Goal: Task Accomplishment & Management: Manage account settings

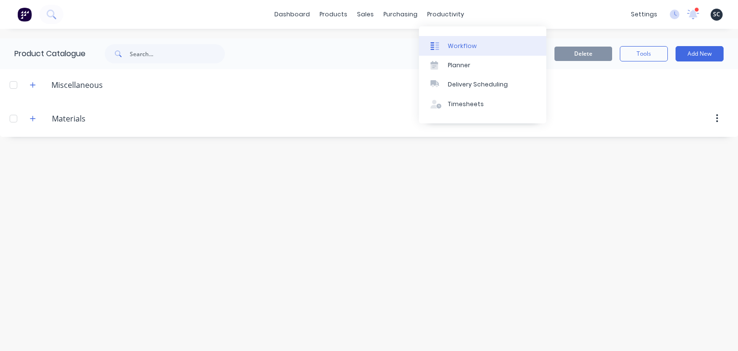
click at [480, 42] on link "Workflow" at bounding box center [482, 45] width 127 height 19
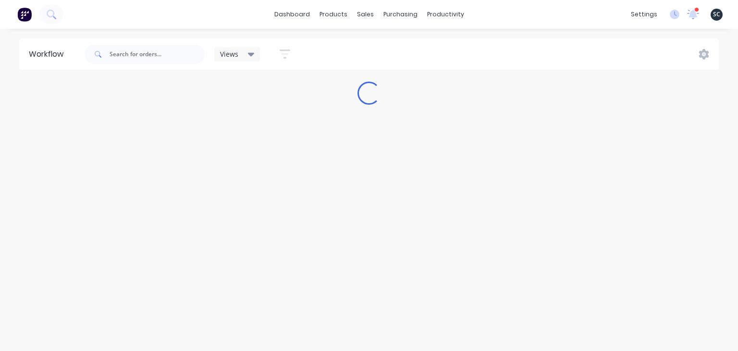
click at [687, 9] on div "settings 1 new notifications Mark all as read Greg mentioned you in a message G…" at bounding box center [682, 14] width 112 height 14
click at [692, 13] on icon at bounding box center [693, 13] width 9 height 9
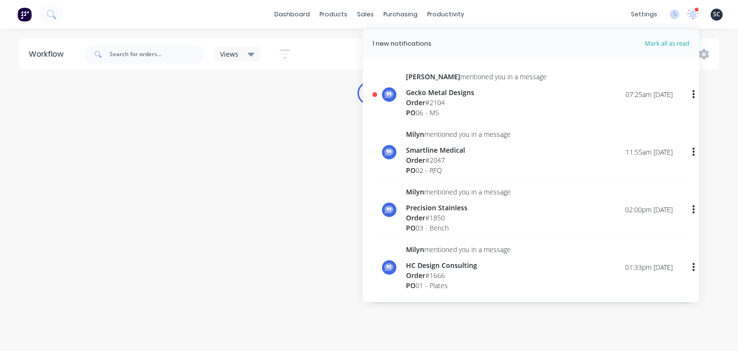
click at [470, 97] on div "Gecko Metal Designs" at bounding box center [476, 92] width 141 height 10
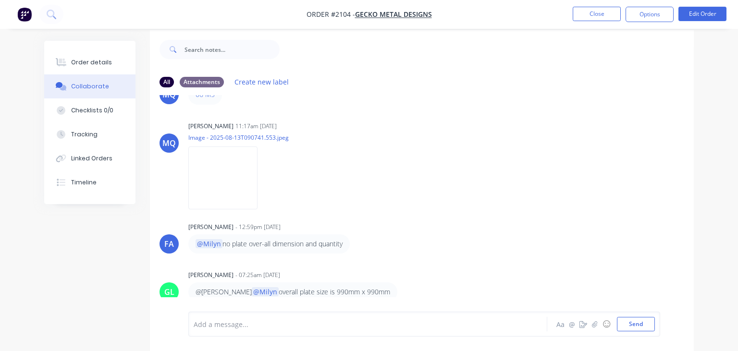
scroll to position [14, 0]
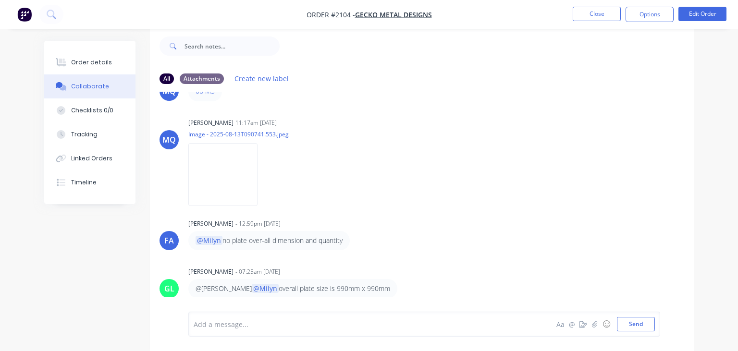
click at [554, 245] on div "FA Francis Adrian Candido - 12:59pm 13/08/25 @Milyn no plate over-all dimension…" at bounding box center [422, 234] width 544 height 34
click at [569, 219] on div "FA Francis Adrian Candido - 12:59pm 13/08/25 @Milyn no plate over-all dimension…" at bounding box center [422, 234] width 544 height 34
click at [582, 15] on button "Close" at bounding box center [597, 14] width 48 height 14
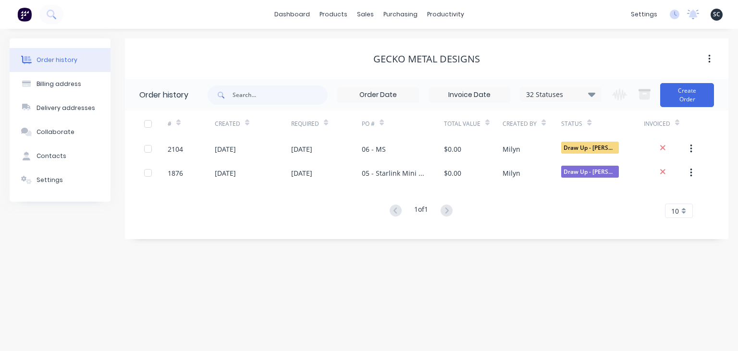
click at [691, 22] on div "dashboard products sales purchasing productivity dashboard products Product Cat…" at bounding box center [369, 14] width 738 height 29
click at [689, 17] on icon at bounding box center [693, 15] width 12 height 10
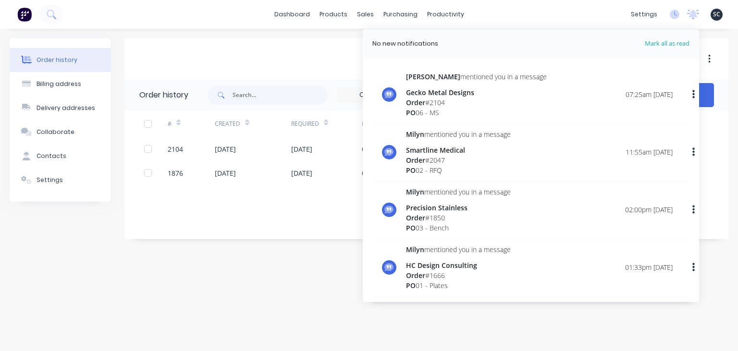
click at [458, 108] on div "PO 06 - MS" at bounding box center [476, 113] width 141 height 10
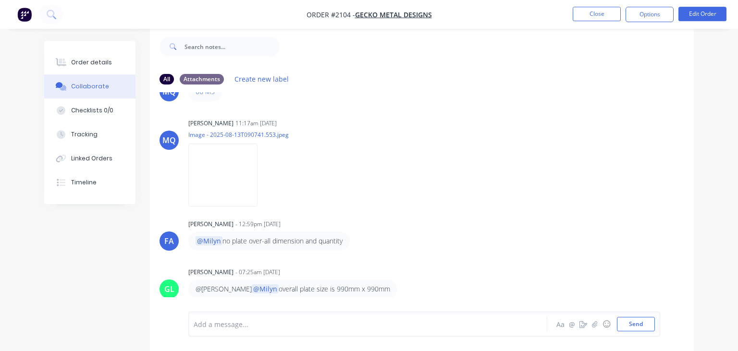
scroll to position [14, 0]
click at [604, 14] on button "Close" at bounding box center [597, 14] width 48 height 14
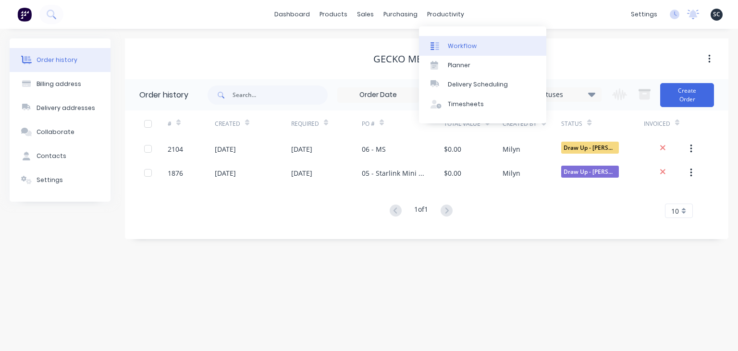
click at [468, 41] on link "Workflow" at bounding box center [482, 45] width 127 height 19
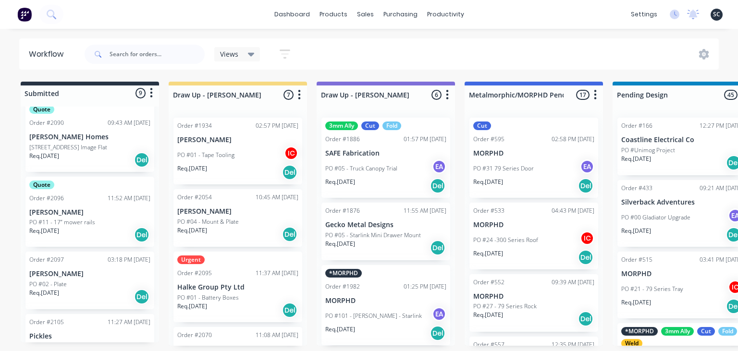
scroll to position [224, 0]
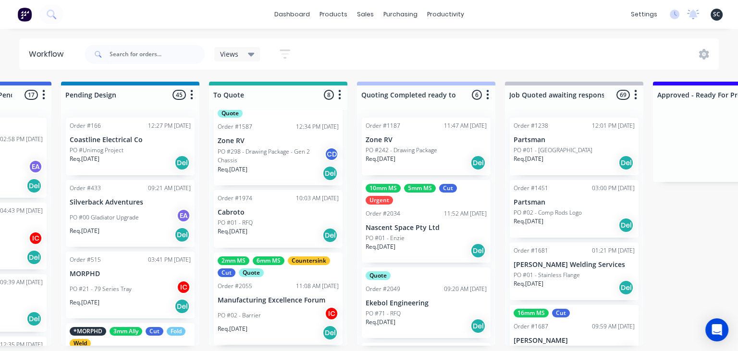
scroll to position [423, 0]
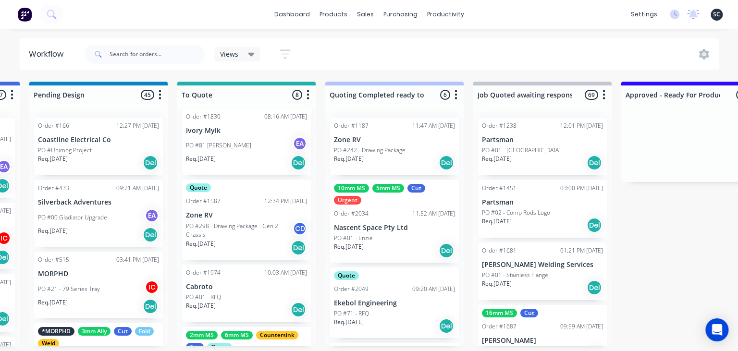
scroll to position [36, 0]
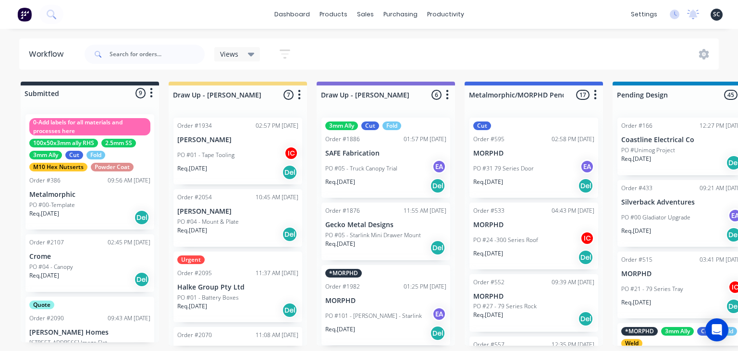
scroll to position [36, 0]
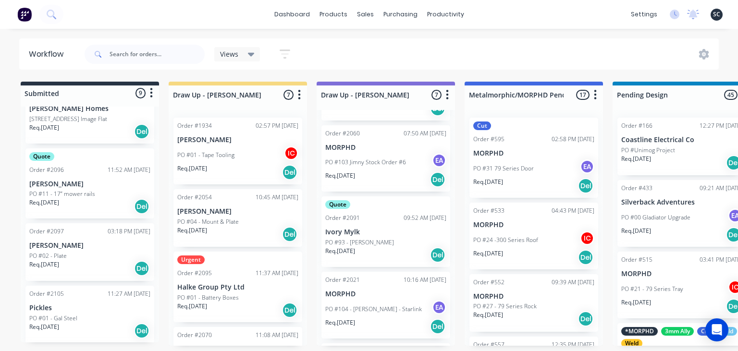
click at [206, 13] on div "dashboard products sales purchasing productivity dashboard products Product Cat…" at bounding box center [369, 14] width 738 height 29
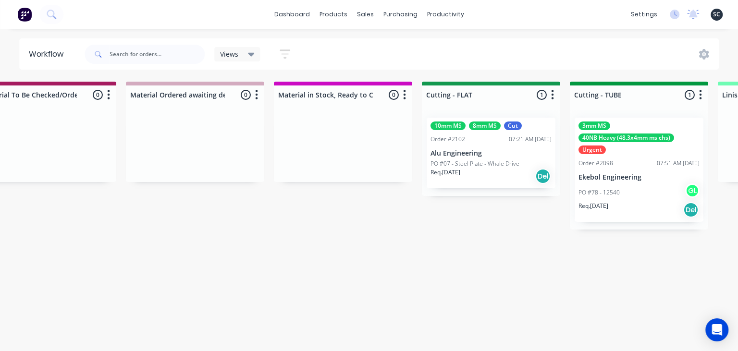
scroll to position [0, 1379]
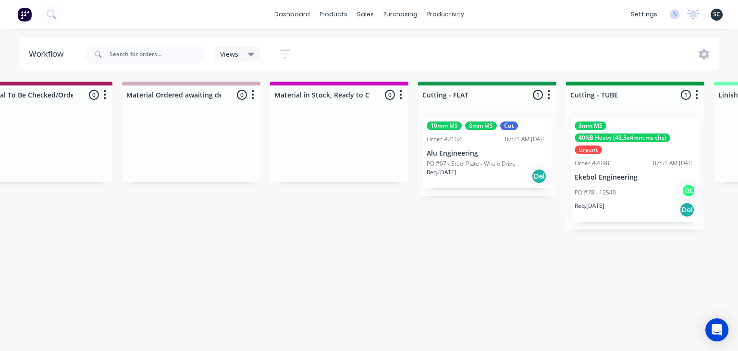
click at [338, 243] on div "Submitted 9 Status colour #273444 hex #273444 Save Cancel Summaries Total order…" at bounding box center [531, 214] width 3834 height 264
click at [152, 53] on input "text" at bounding box center [157, 54] width 95 height 19
click at [152, 53] on input "m" at bounding box center [157, 54] width 95 height 19
type input "manufacturing excellence"
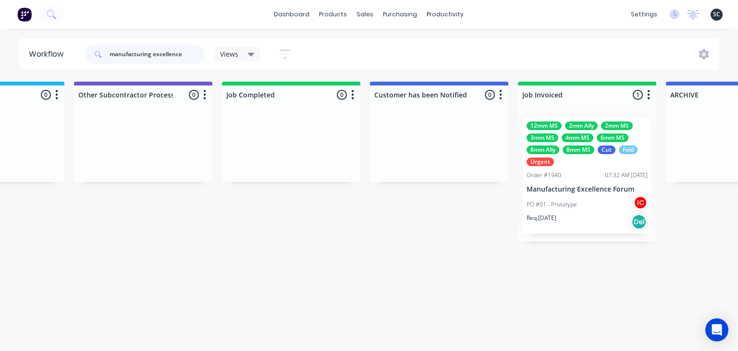
scroll to position [0, 2912]
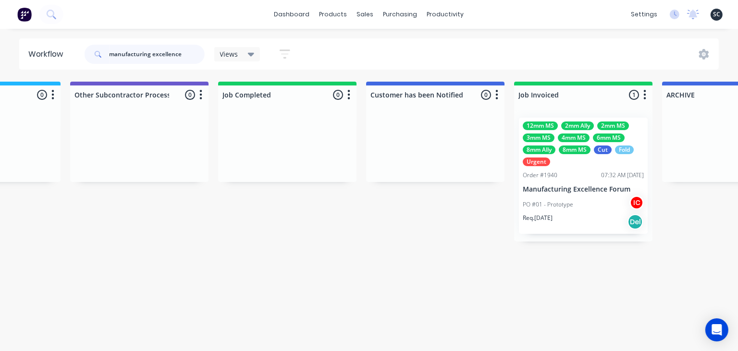
drag, startPoint x: 77, startPoint y: 51, endPoint x: 46, endPoint y: 51, distance: 30.8
click at [110, 51] on input "manufacturing excellence" at bounding box center [157, 54] width 95 height 19
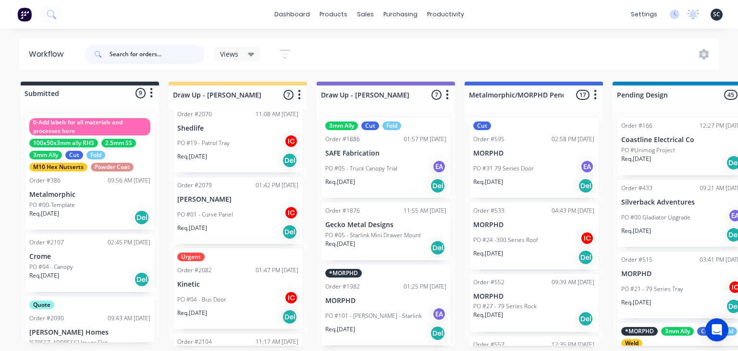
scroll to position [283, 0]
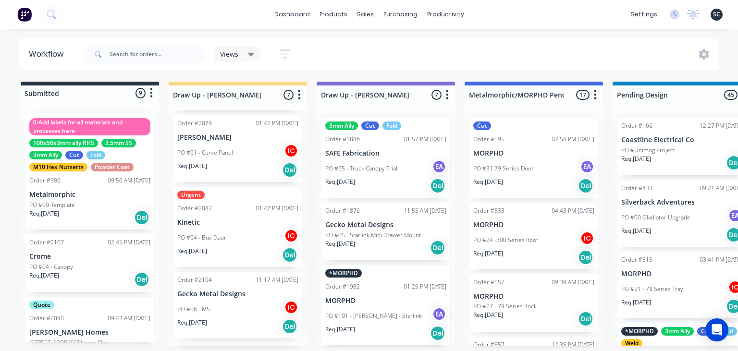
click at [517, 32] on div "dashboard products sales purchasing productivity dashboard products Product Cat…" at bounding box center [369, 147] width 738 height 294
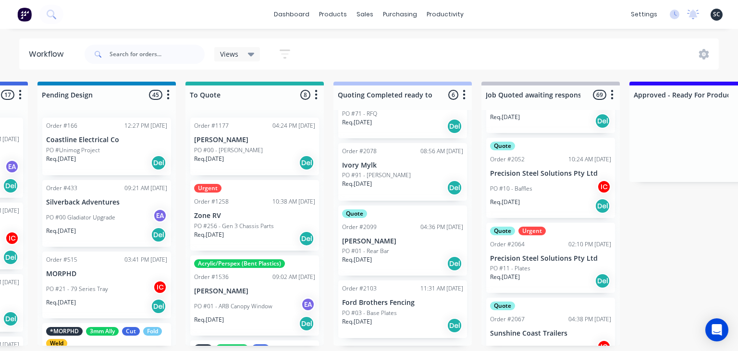
scroll to position [5313, 0]
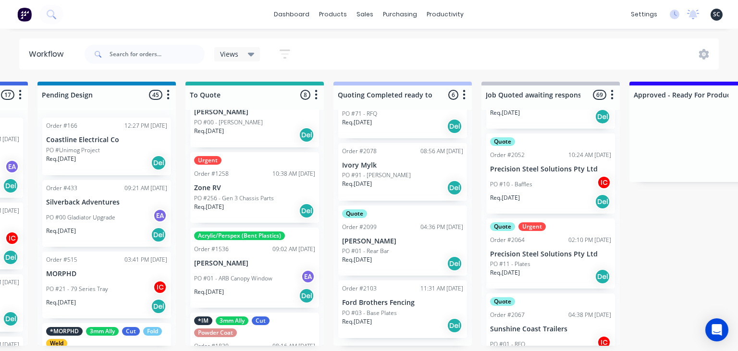
scroll to position [0, 0]
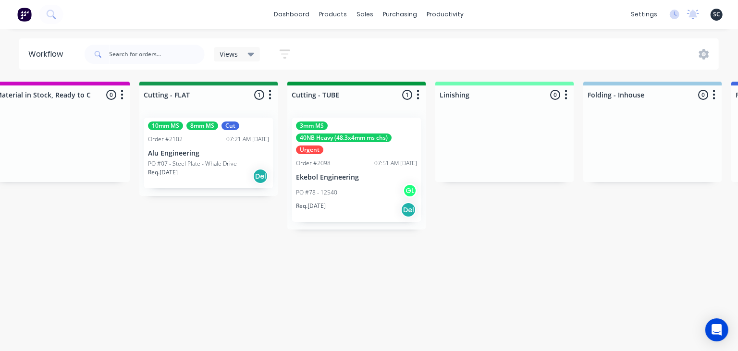
scroll to position [0, 1666]
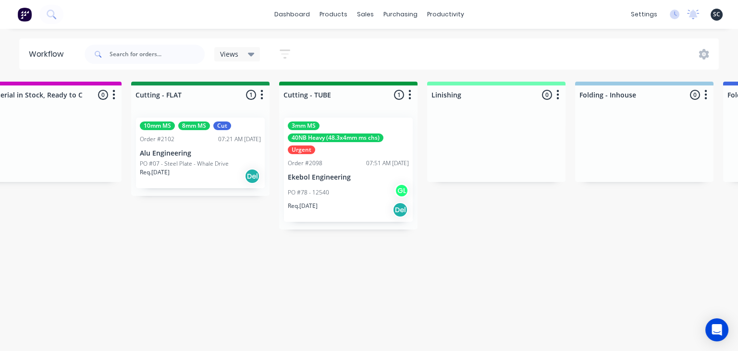
click at [183, 165] on p "PO #07 - Steel Plate - Whale Drive" at bounding box center [184, 164] width 89 height 9
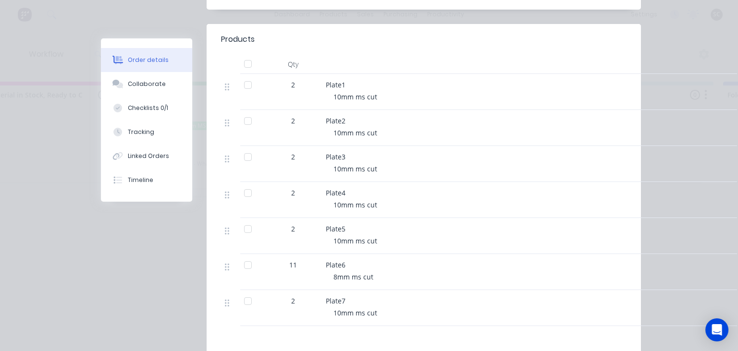
scroll to position [221, 0]
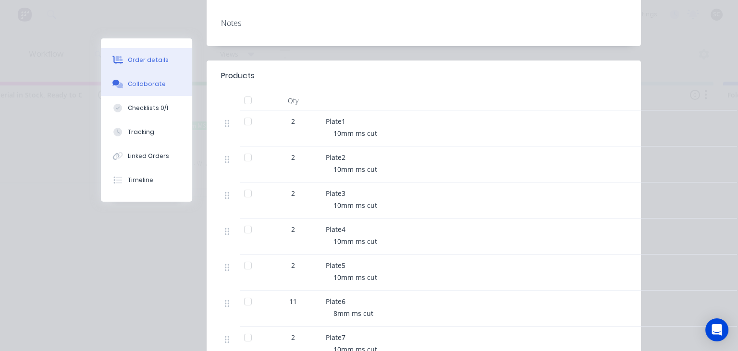
click at [140, 89] on button "Collaborate" at bounding box center [146, 84] width 91 height 24
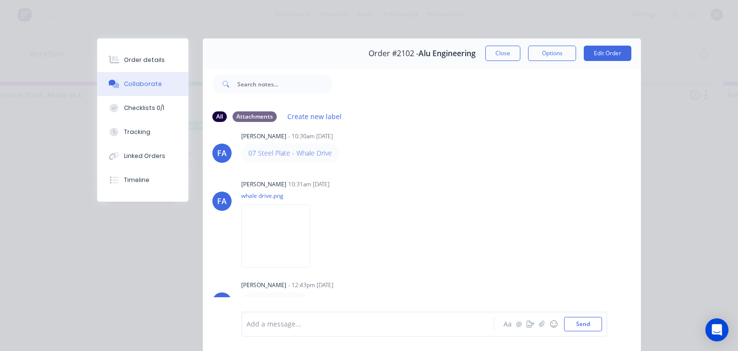
scroll to position [126, 0]
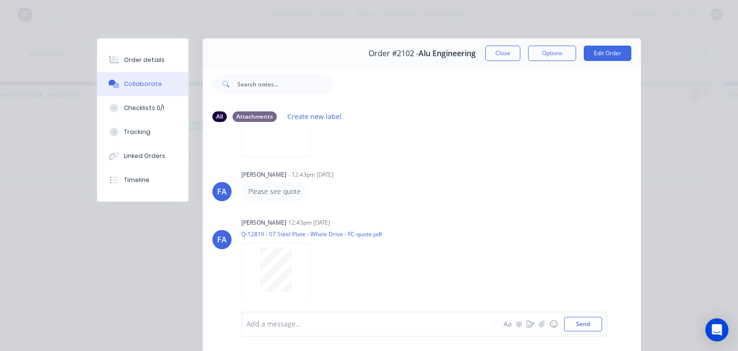
click at [299, 139] on img at bounding box center [275, 125] width 69 height 63
click at [495, 55] on button "Close" at bounding box center [503, 53] width 35 height 15
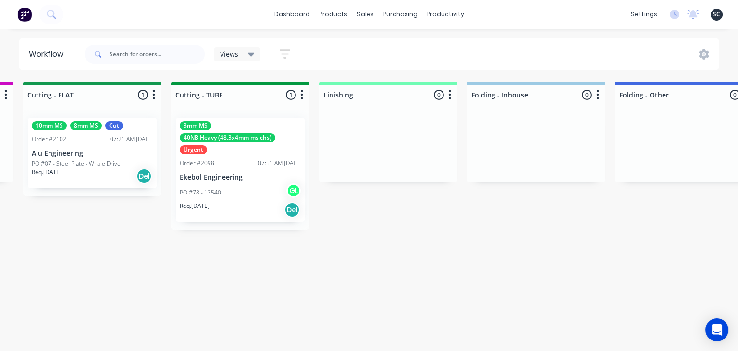
scroll to position [0, 1855]
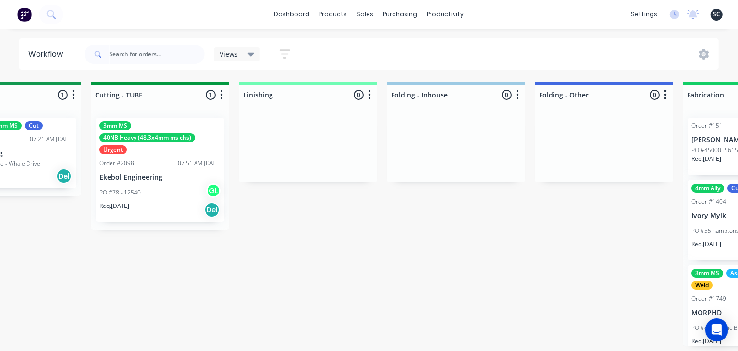
click at [346, 265] on div "Submitted 9 Status colour #273444 hex #273444 Save Cancel Summaries Total order…" at bounding box center [55, 214] width 3834 height 264
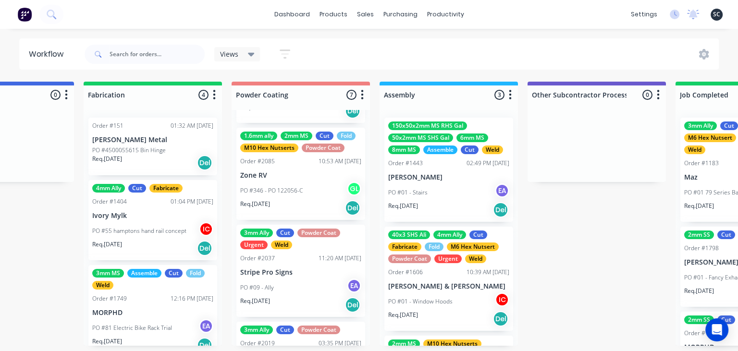
scroll to position [436, 0]
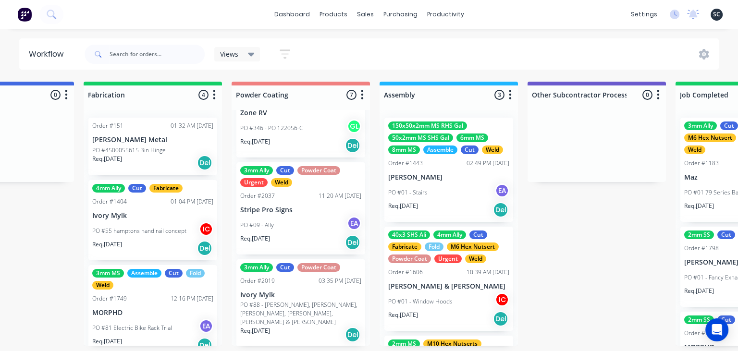
click at [300, 215] on div "3mm Ally Cut Powder Coat Urgent Weld Order #2037 11:20 AM 05/08/25 Stripe Pro S…" at bounding box center [301, 208] width 129 height 92
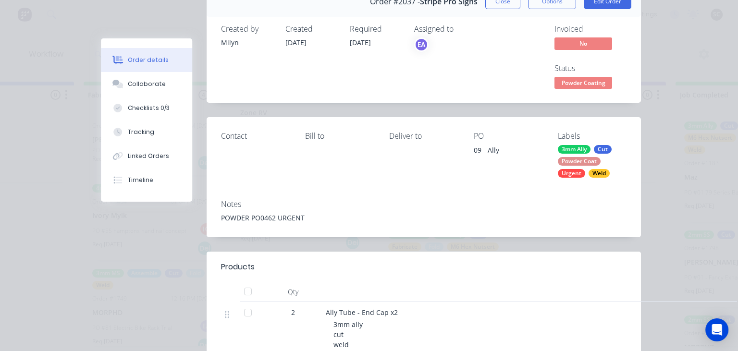
scroll to position [55, 0]
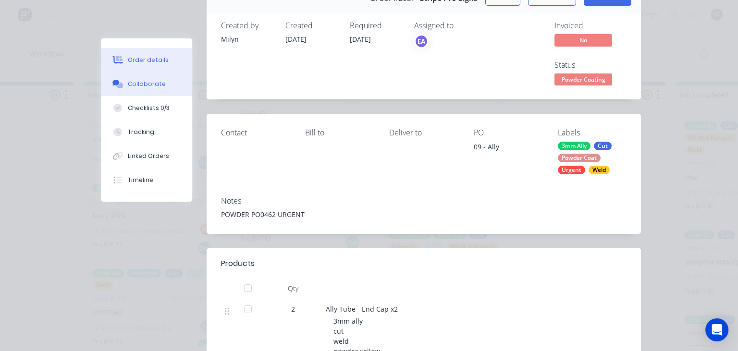
click at [150, 84] on div "Collaborate" at bounding box center [147, 84] width 38 height 9
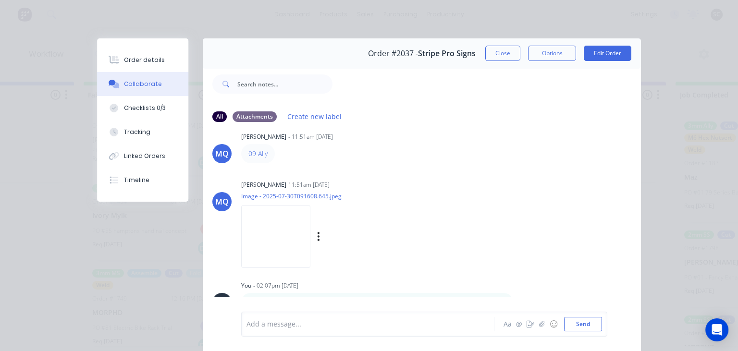
scroll to position [16, 0]
click at [500, 60] on button "Close" at bounding box center [503, 53] width 35 height 15
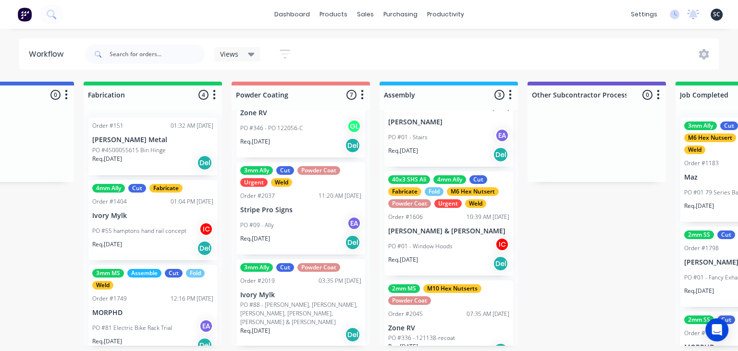
scroll to position [128, 0]
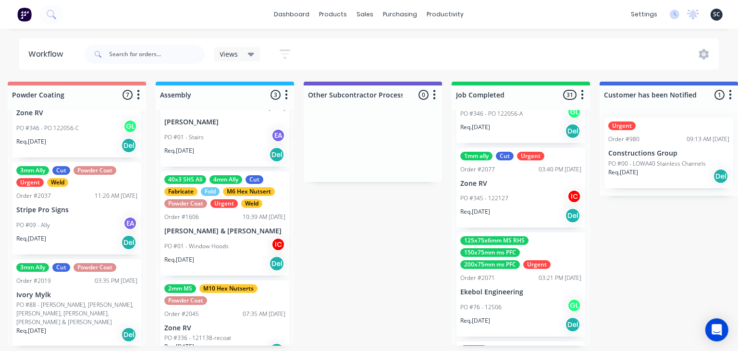
scroll to position [1988, 0]
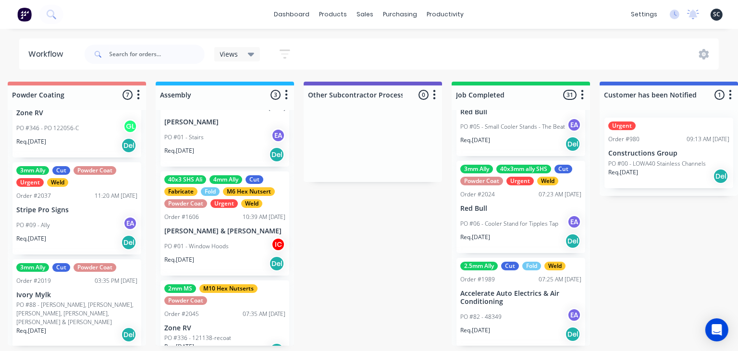
scroll to position [1490, 0]
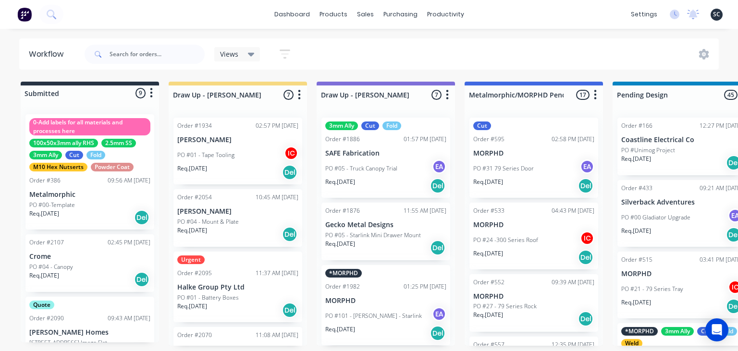
scroll to position [1490, 0]
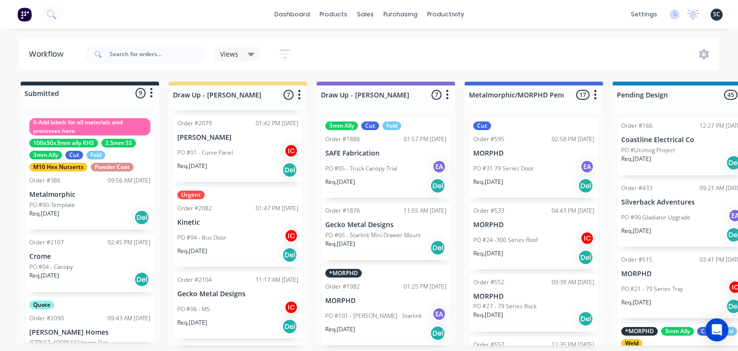
click at [287, 34] on div "dashboard products sales purchasing productivity dashboard products Product Cat…" at bounding box center [369, 147] width 738 height 294
click at [287, 37] on div "dashboard products sales purchasing productivity dashboard products Product Cat…" at bounding box center [369, 147] width 738 height 294
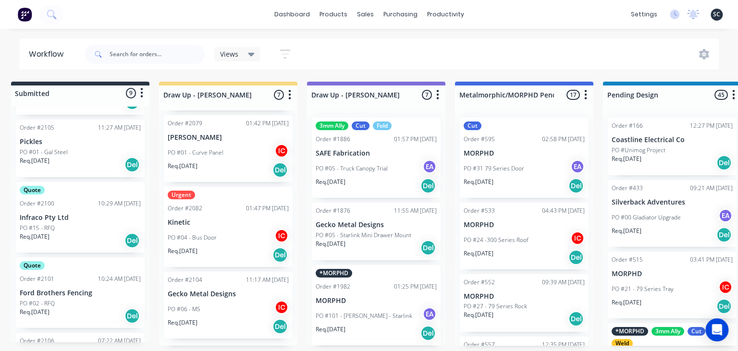
scroll to position [0, 6]
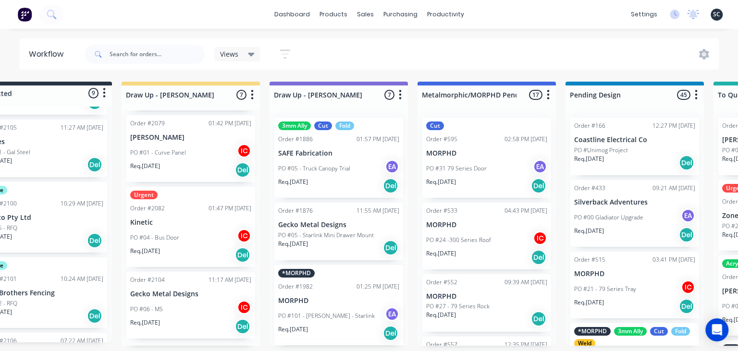
scroll to position [0, 17]
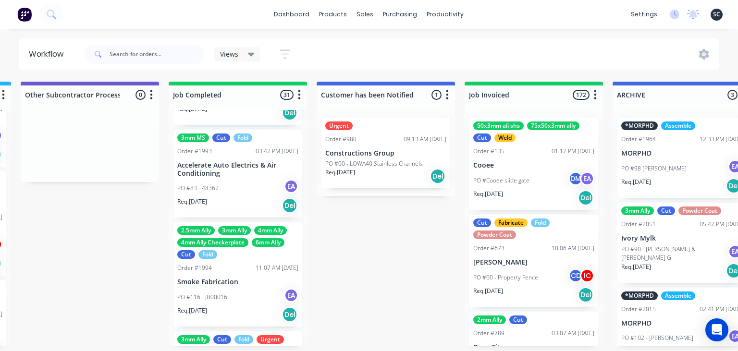
scroll to position [0, 2980]
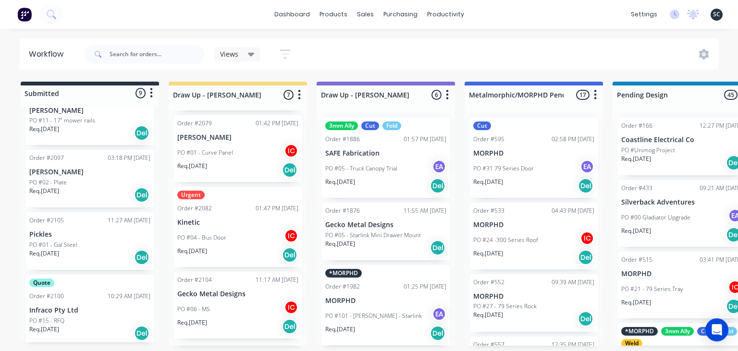
scroll to position [279, 0]
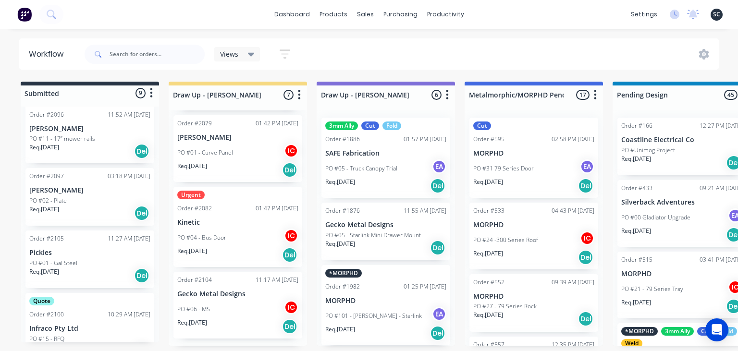
click at [75, 265] on p "PO #01 - Gal Steel" at bounding box center [53, 263] width 48 height 9
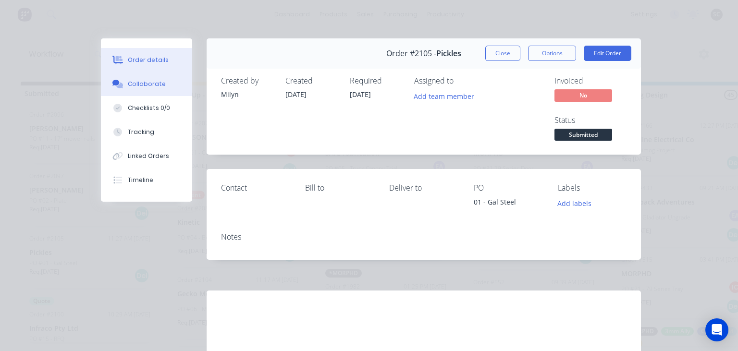
click at [153, 86] on div "Collaborate" at bounding box center [147, 84] width 38 height 9
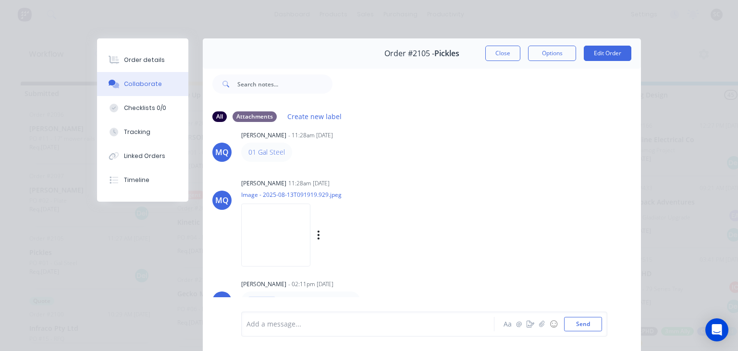
scroll to position [43, 0]
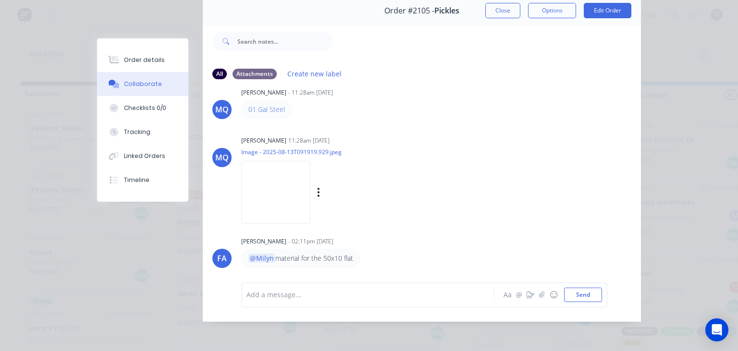
click at [274, 191] on img at bounding box center [275, 192] width 69 height 63
click at [503, 12] on button "Close" at bounding box center [503, 10] width 35 height 15
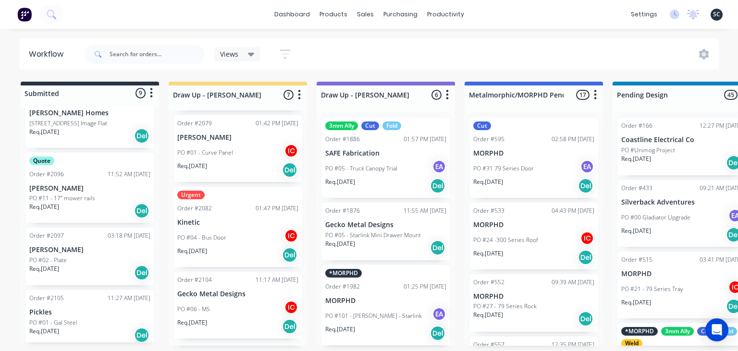
scroll to position [224, 0]
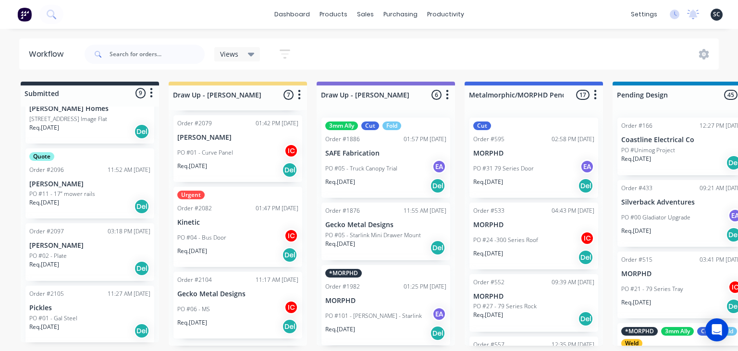
click at [100, 258] on div "PO #02 - Plate" at bounding box center [89, 256] width 121 height 9
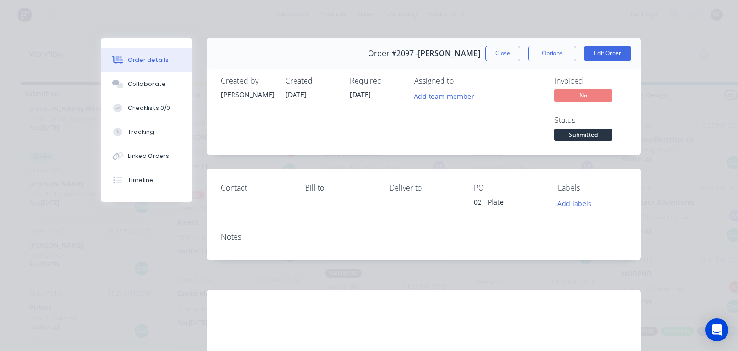
scroll to position [110, 0]
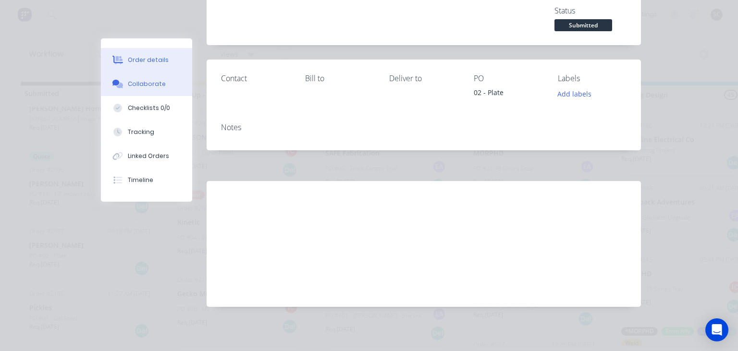
click at [147, 83] on div "Collaborate" at bounding box center [147, 84] width 38 height 9
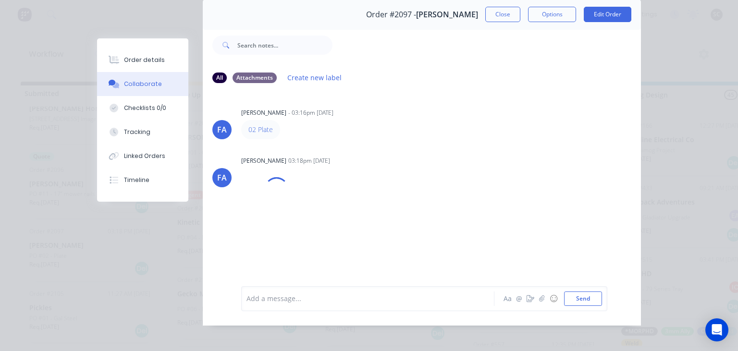
scroll to position [43, 0]
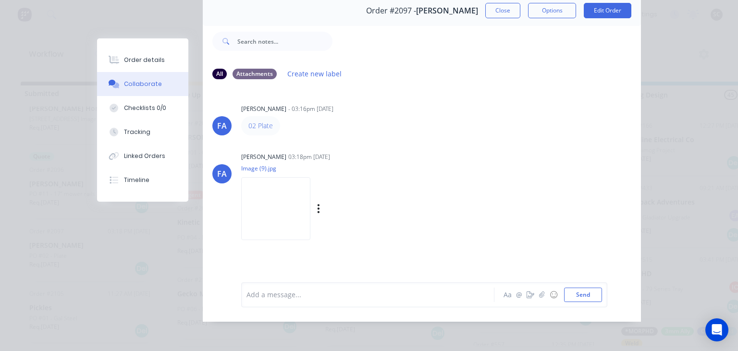
click at [262, 212] on img at bounding box center [275, 208] width 69 height 63
click at [500, 13] on button "Close" at bounding box center [503, 10] width 35 height 15
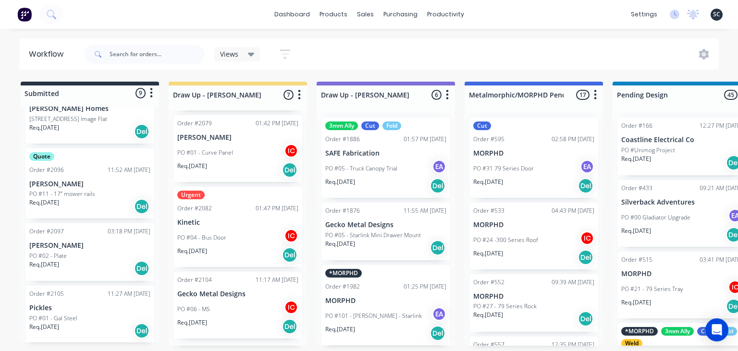
scroll to position [58, 0]
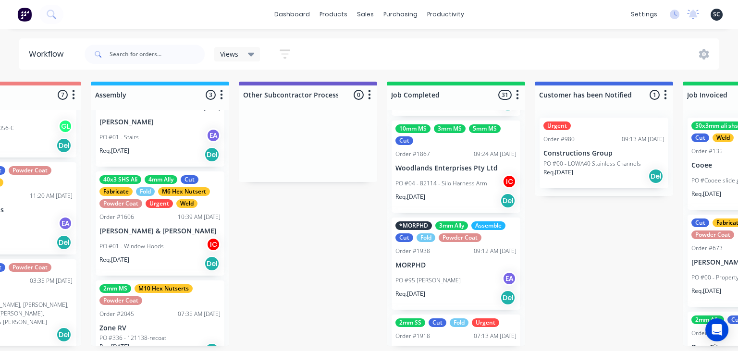
scroll to position [271, 0]
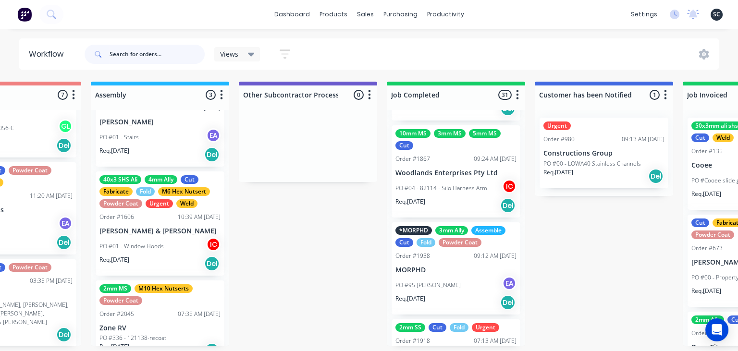
click at [152, 60] on input "text" at bounding box center [157, 54] width 95 height 19
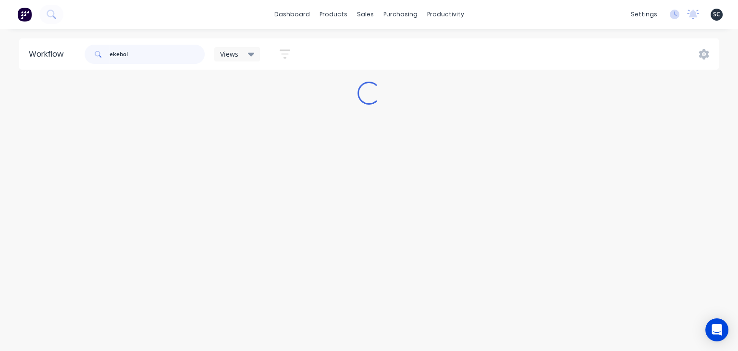
scroll to position [0, 0]
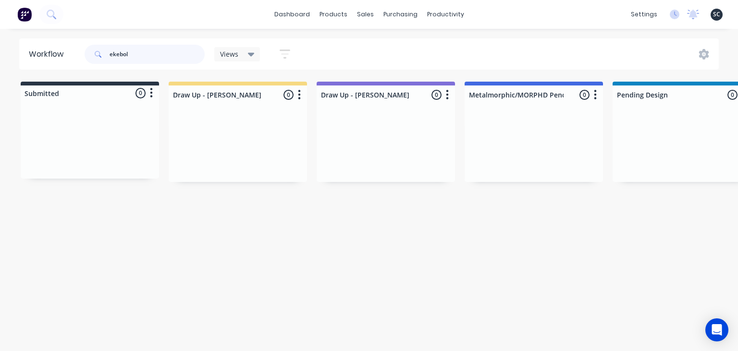
type input "ekebol"
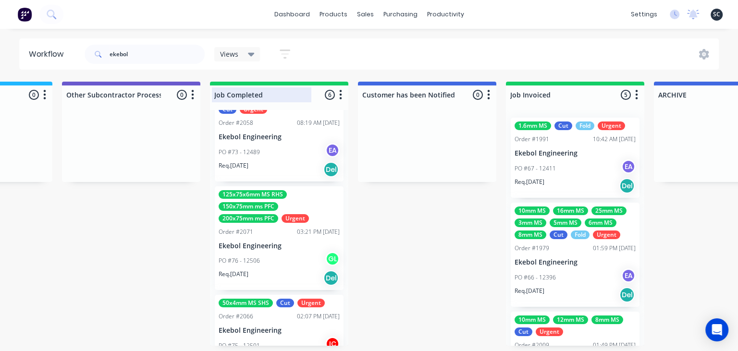
scroll to position [135, 0]
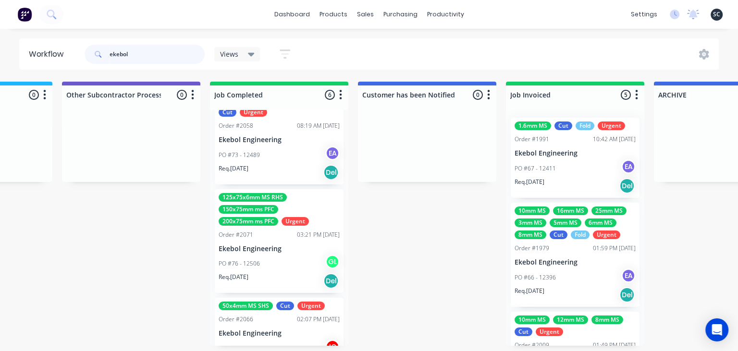
drag, startPoint x: 143, startPoint y: 55, endPoint x: 52, endPoint y: 55, distance: 90.4
click at [110, 55] on input "ekebol" at bounding box center [157, 54] width 95 height 19
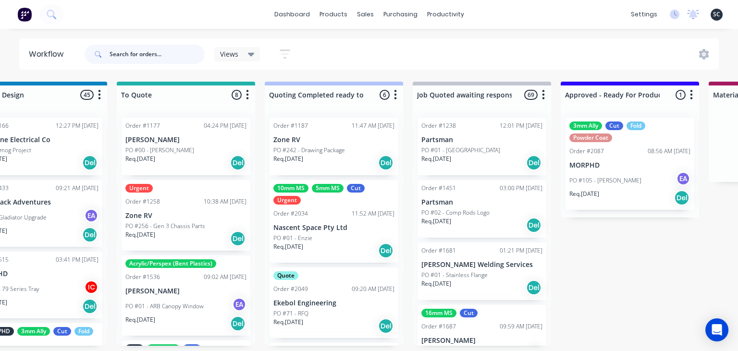
scroll to position [0, 591]
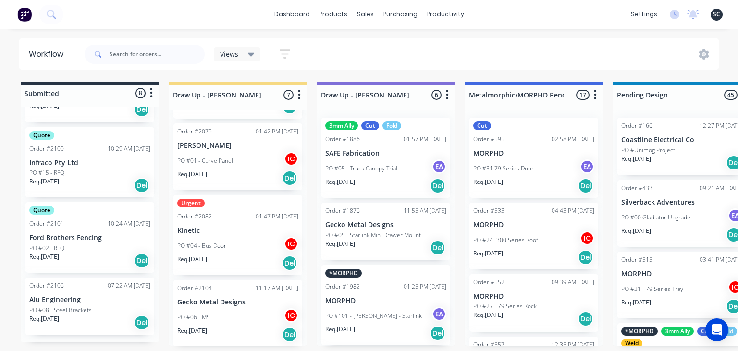
scroll to position [283, 0]
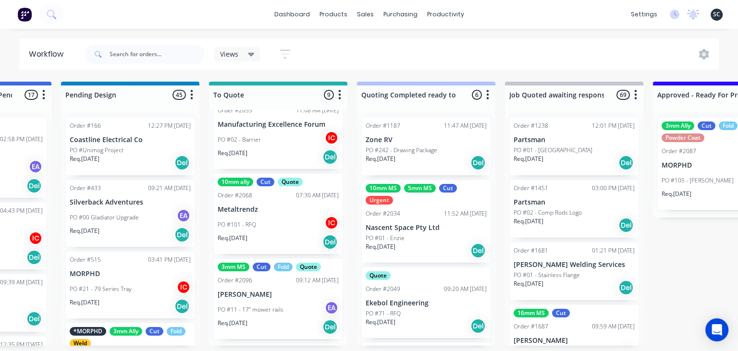
scroll to position [509, 0]
click at [280, 309] on p "PO #11 - 17” mower rails" at bounding box center [251, 309] width 66 height 9
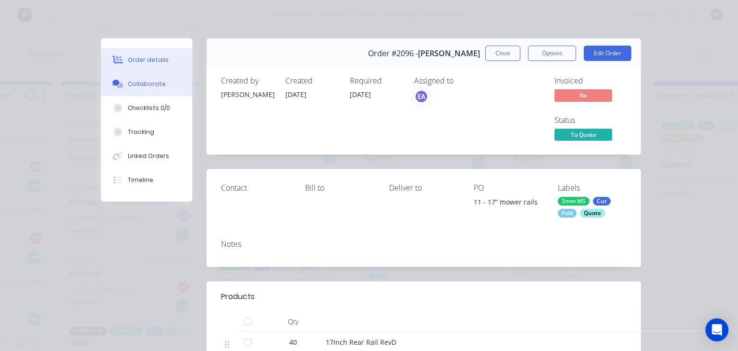
click at [154, 78] on button "Collaborate" at bounding box center [146, 84] width 91 height 24
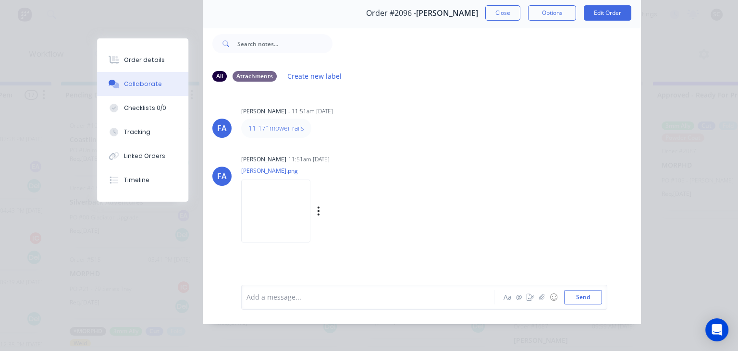
scroll to position [43, 0]
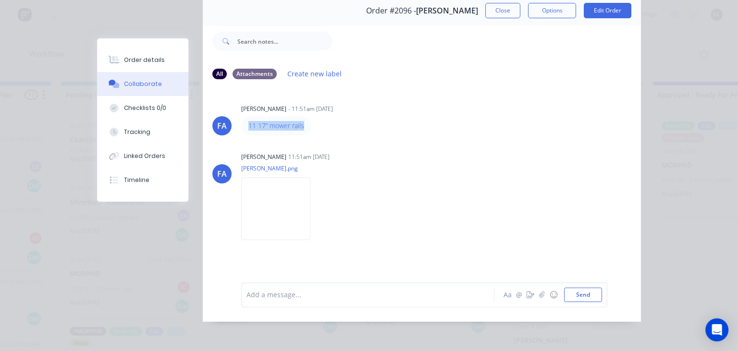
drag, startPoint x: 242, startPoint y: 126, endPoint x: 331, endPoint y: 123, distance: 89.0
click at [331, 123] on div "11 17” mower rails" at bounding box center [391, 125] width 300 height 19
copy link "11 17” mower rails"
click at [473, 213] on div "Francis Adrian Candido 11:51am 12/08/25 paul hall.png Labels Download" at bounding box center [361, 193] width 241 height 87
click at [503, 15] on button "Close" at bounding box center [503, 10] width 35 height 15
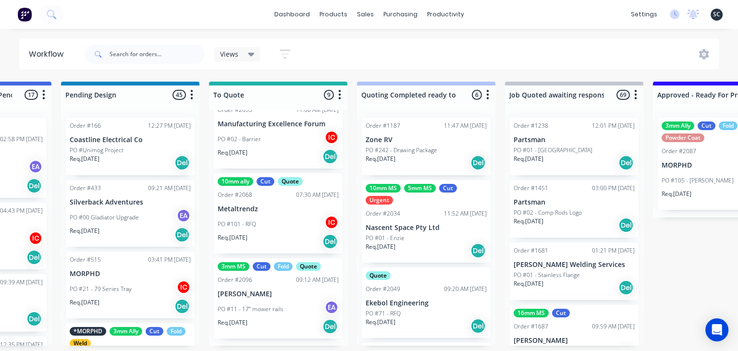
click at [269, 294] on p "[PERSON_NAME]" at bounding box center [278, 294] width 121 height 8
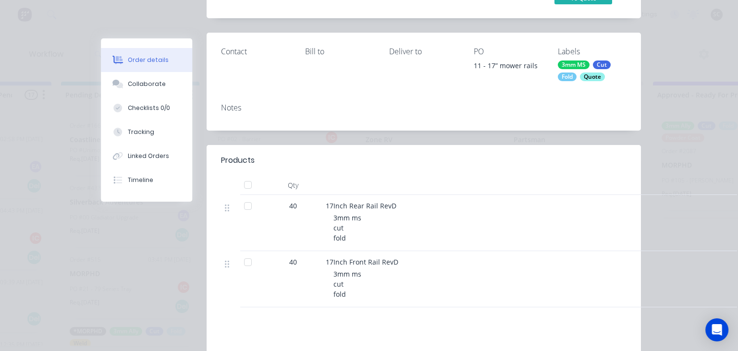
scroll to position [166, 0]
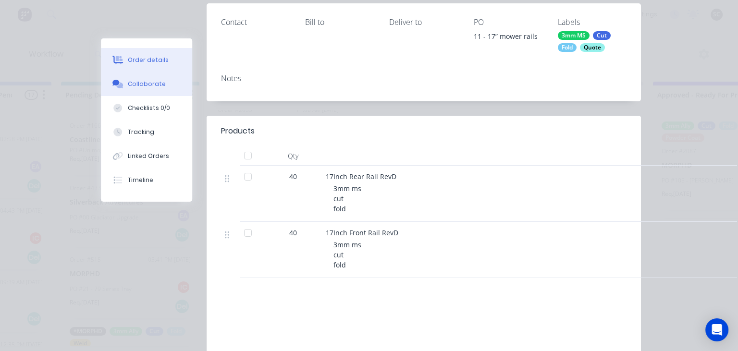
click at [154, 84] on div "Collaborate" at bounding box center [147, 84] width 38 height 9
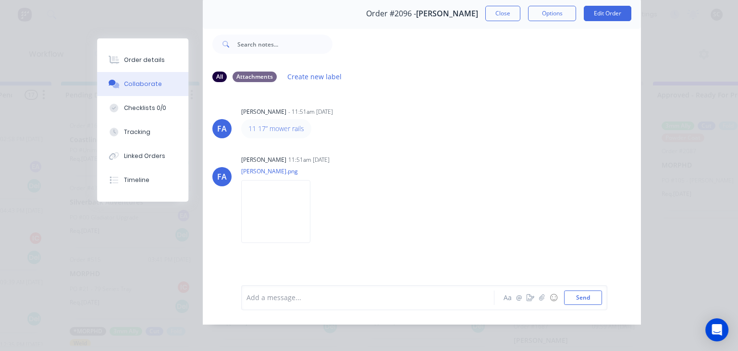
scroll to position [43, 0]
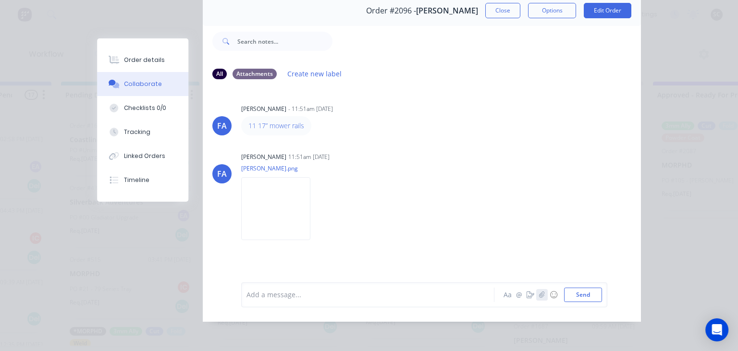
click at [543, 295] on icon "button" at bounding box center [542, 295] width 6 height 7
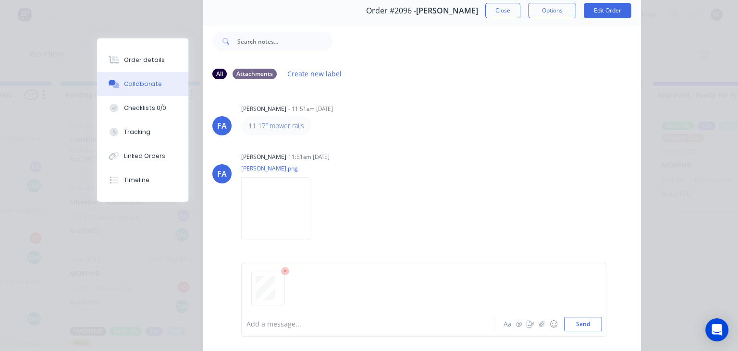
click at [272, 322] on div at bounding box center [370, 325] width 247 height 10
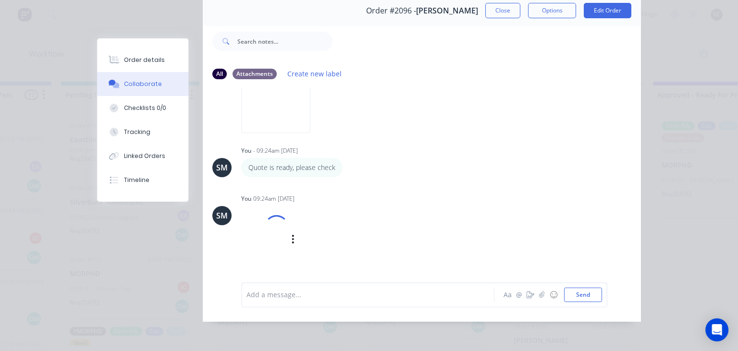
scroll to position [111, 0]
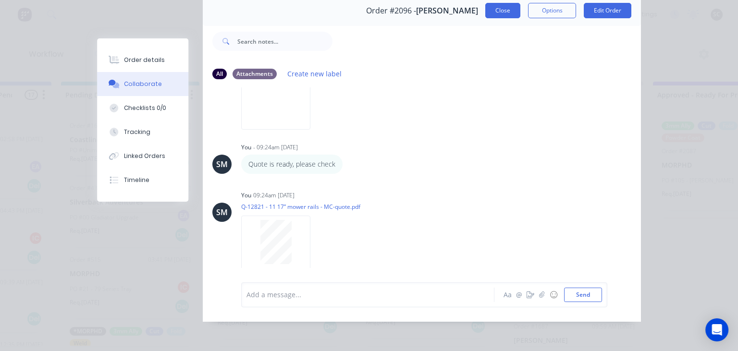
click at [500, 14] on button "Close" at bounding box center [503, 10] width 35 height 15
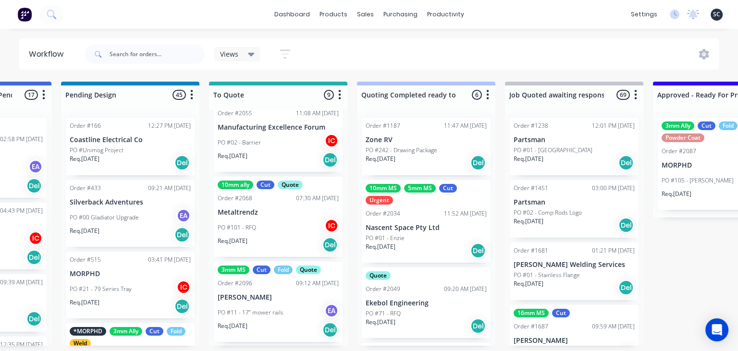
scroll to position [509, 0]
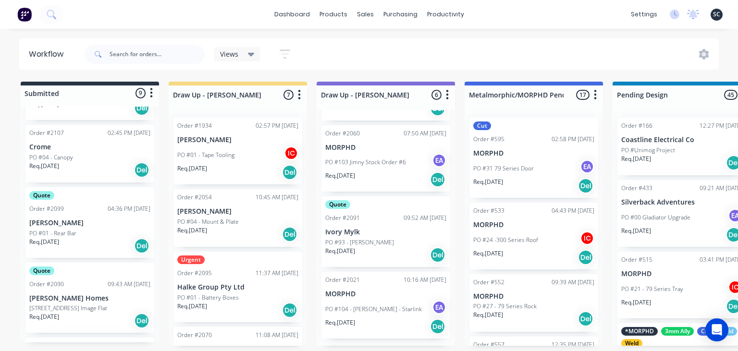
scroll to position [58, 0]
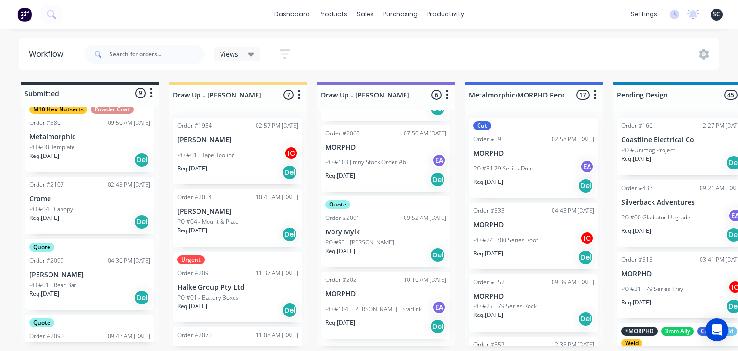
click at [82, 284] on div "PO #01 - Rear Bar" at bounding box center [89, 285] width 121 height 9
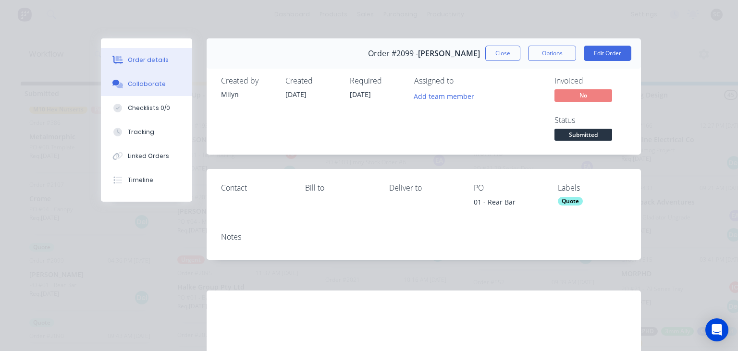
click at [140, 82] on div "Collaborate" at bounding box center [147, 84] width 38 height 9
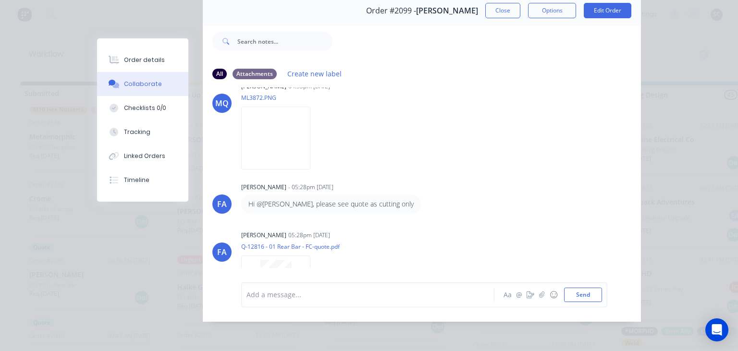
scroll to position [126, 0]
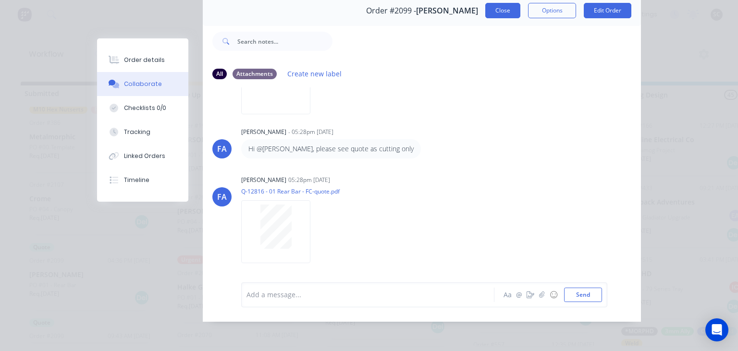
click at [499, 13] on button "Close" at bounding box center [503, 10] width 35 height 15
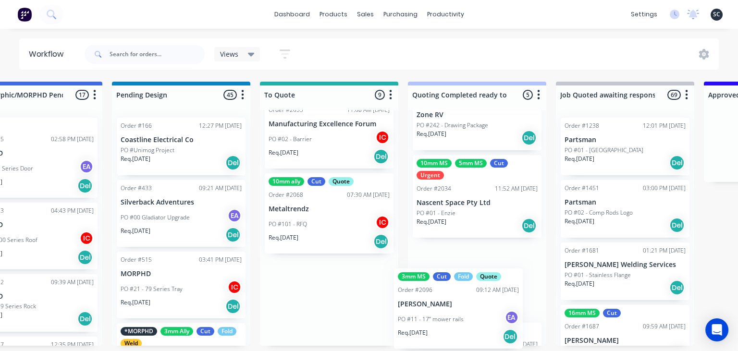
scroll to position [210, 0]
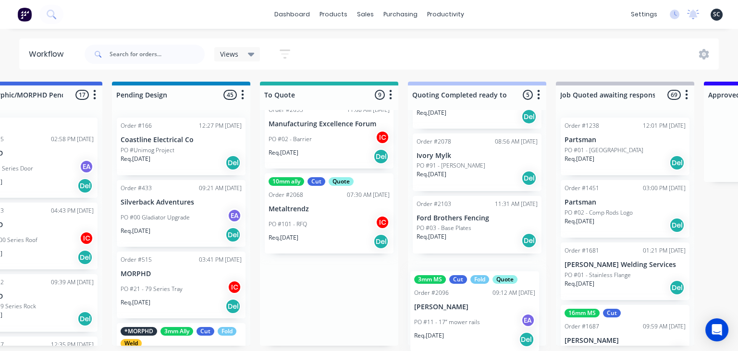
drag, startPoint x: 323, startPoint y: 318, endPoint x: 471, endPoint y: 330, distance: 149.0
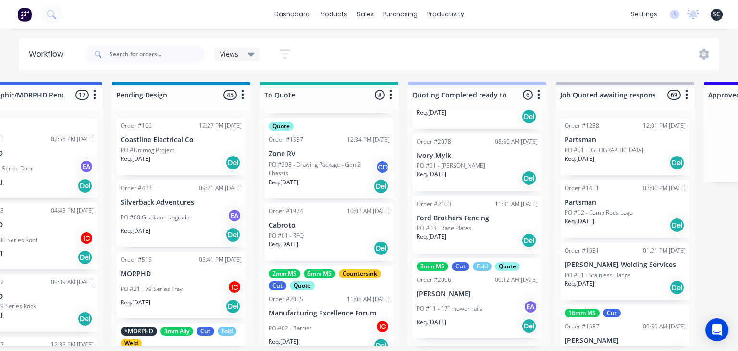
scroll to position [313, 0]
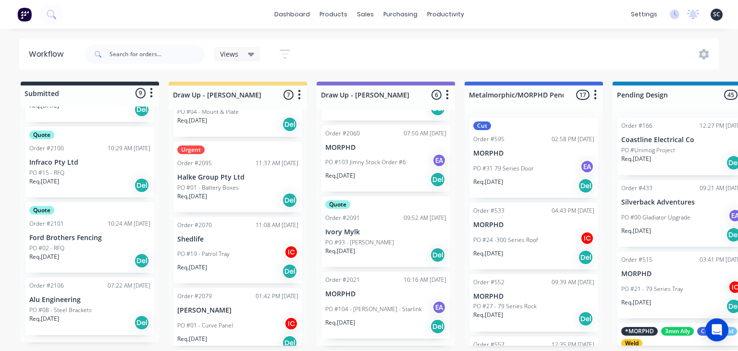
scroll to position [221, 0]
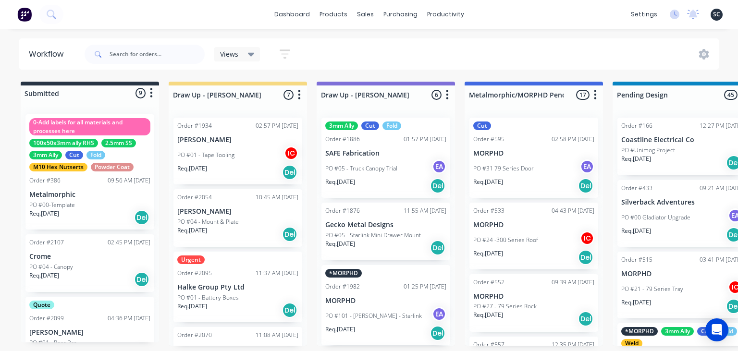
scroll to position [210, 0]
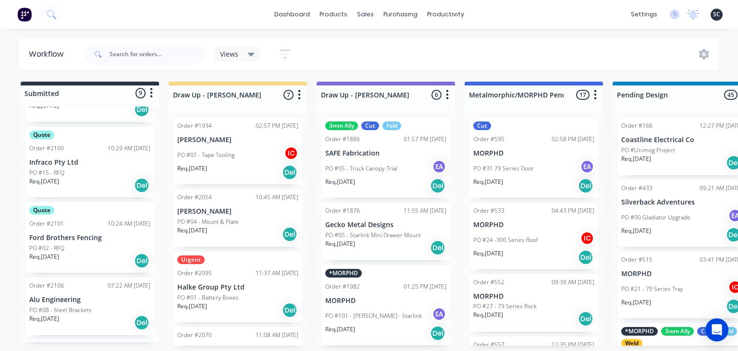
scroll to position [210, 0]
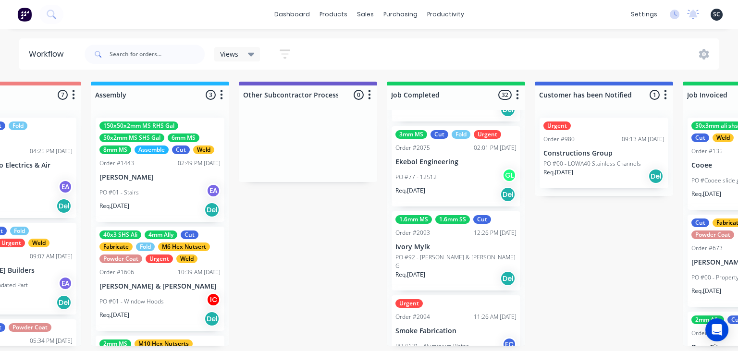
scroll to position [2562, 0]
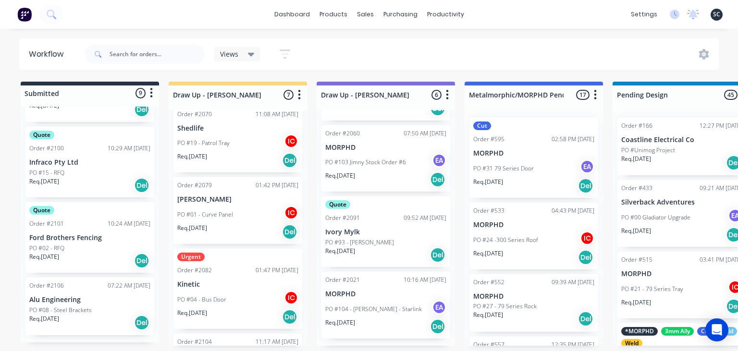
scroll to position [2562, 0]
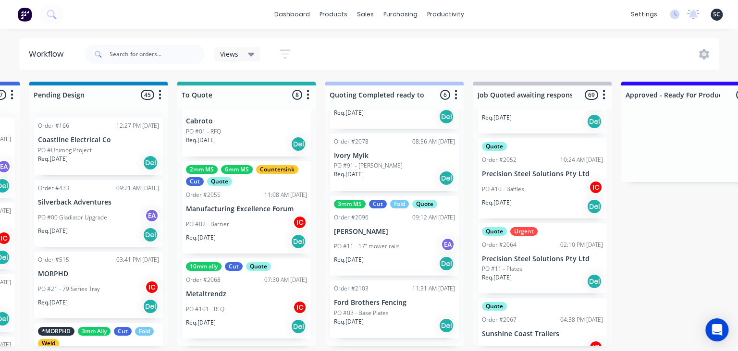
scroll to position [5424, 0]
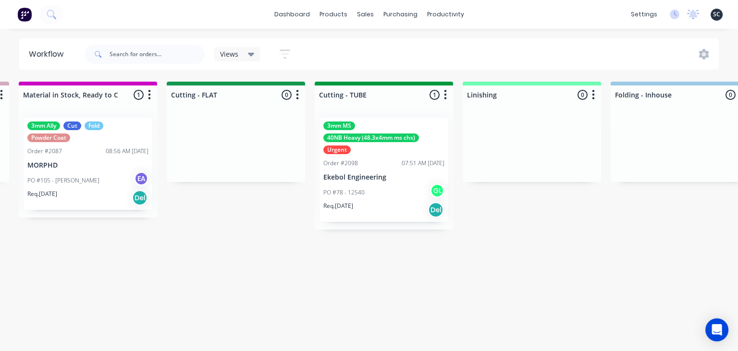
scroll to position [0, 1632]
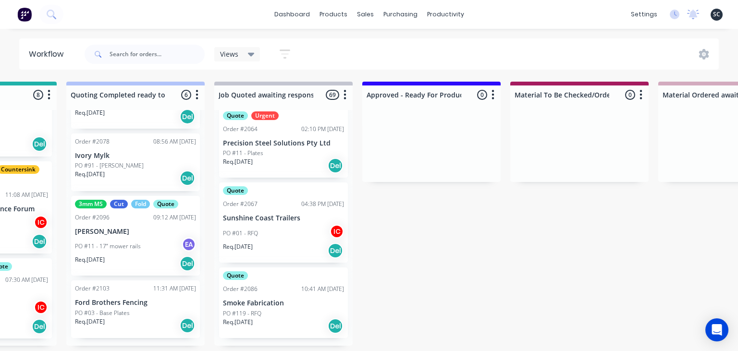
scroll to position [0, 847]
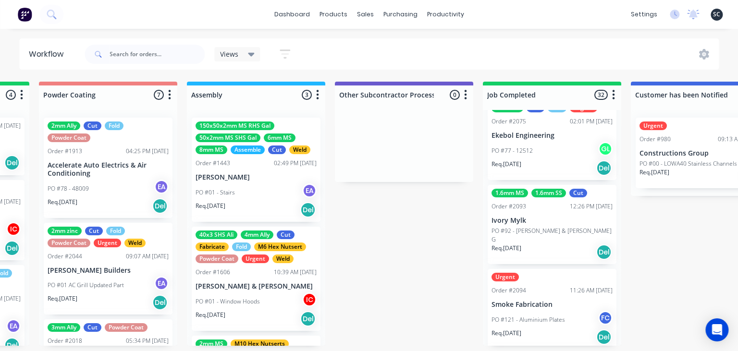
scroll to position [2617, 0]
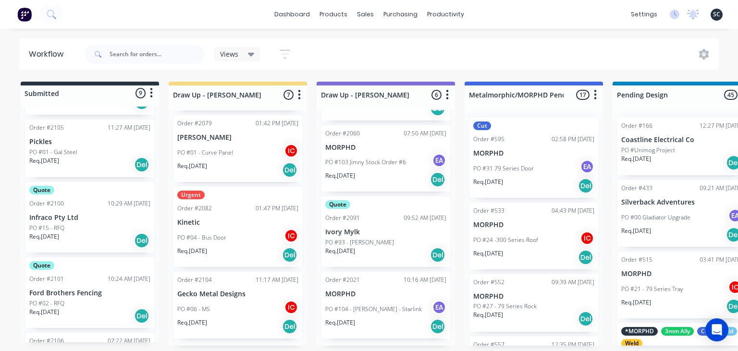
scroll to position [2617, 0]
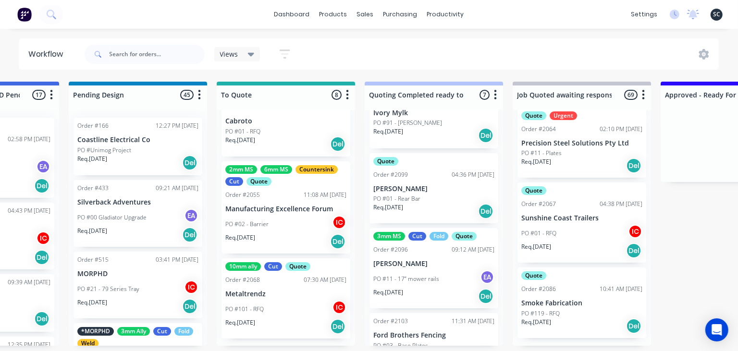
scroll to position [285, 0]
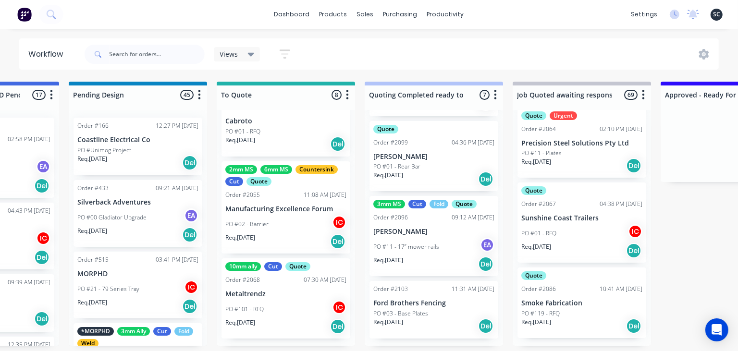
click at [444, 160] on p "[PERSON_NAME]" at bounding box center [433, 157] width 121 height 8
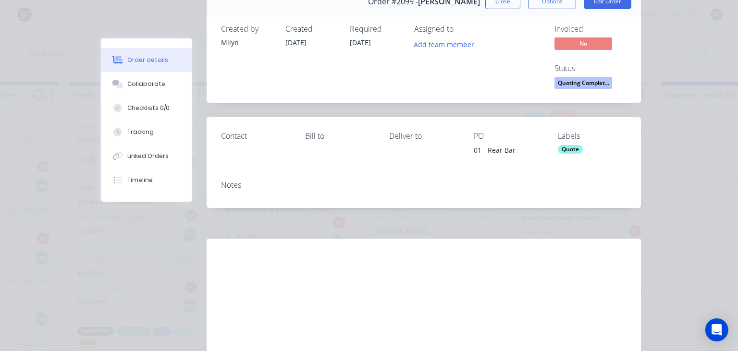
scroll to position [55, 0]
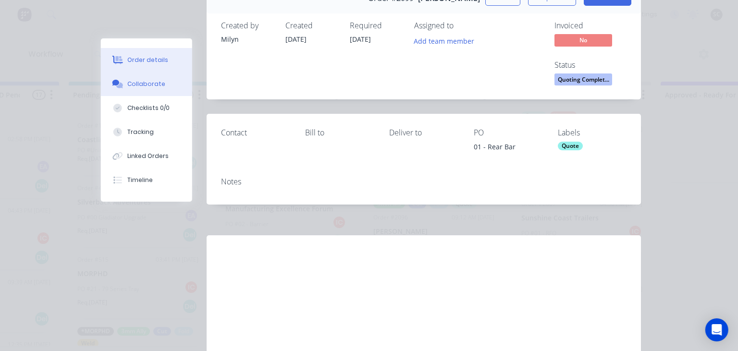
click at [142, 93] on button "Collaborate" at bounding box center [146, 84] width 91 height 24
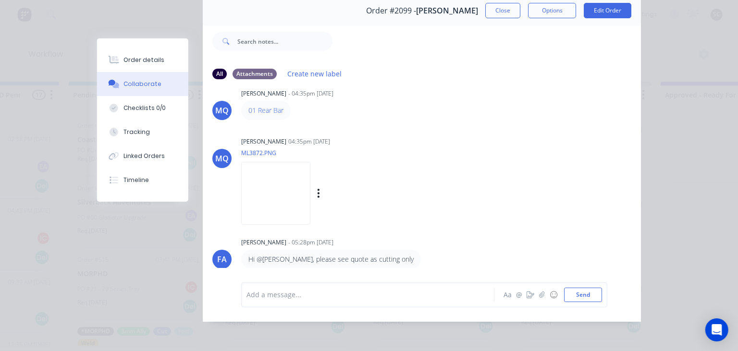
scroll to position [0, 0]
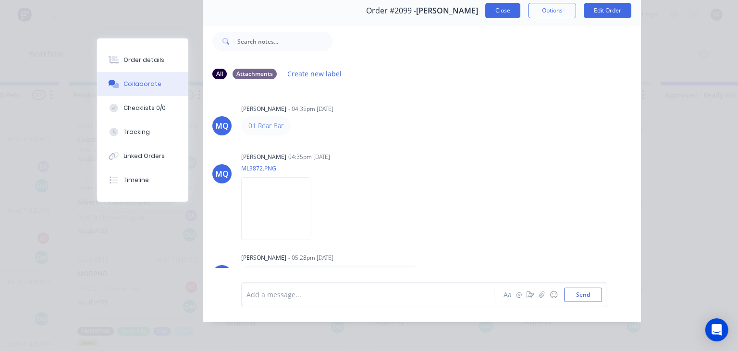
click at [498, 16] on button "Close" at bounding box center [503, 10] width 35 height 15
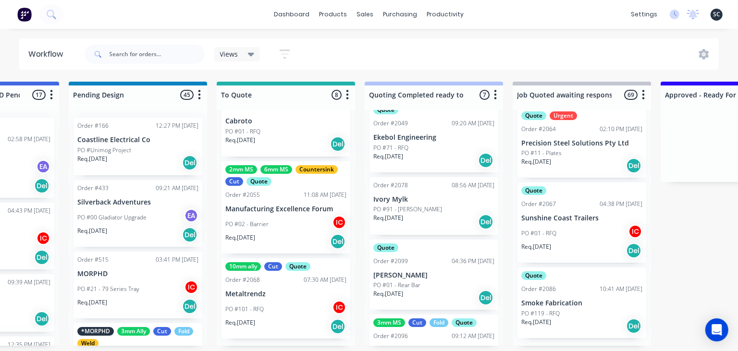
scroll to position [285, 0]
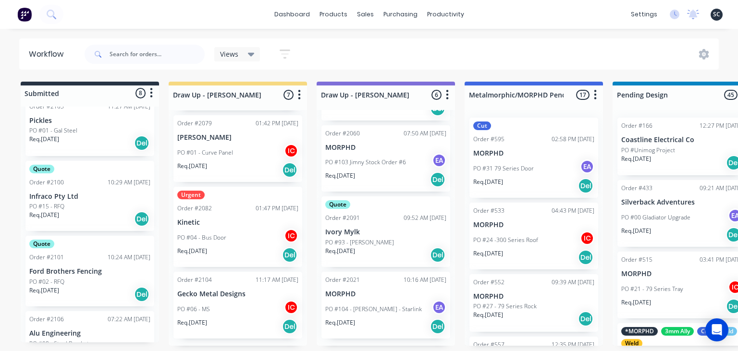
scroll to position [204, 0]
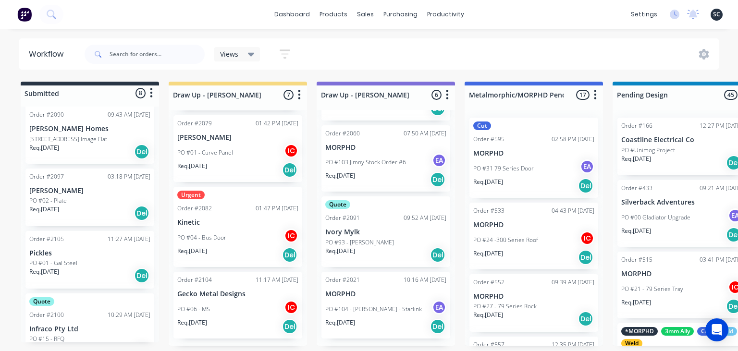
click at [90, 264] on div "PO #01 - Gal Steel" at bounding box center [89, 263] width 121 height 9
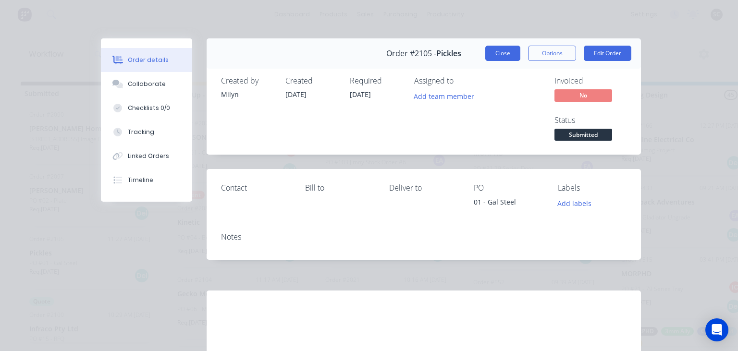
click at [503, 51] on button "Close" at bounding box center [503, 53] width 35 height 15
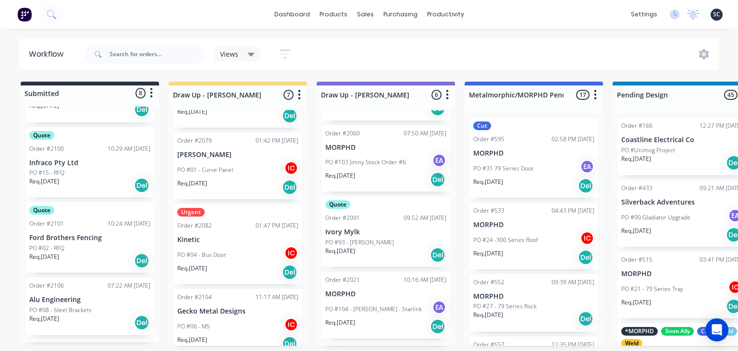
scroll to position [283, 0]
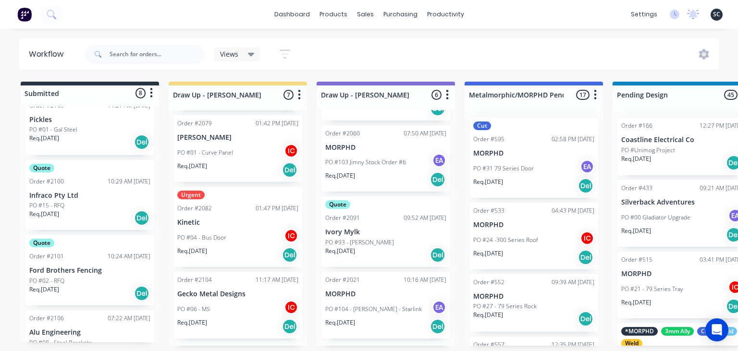
scroll to position [370, 0]
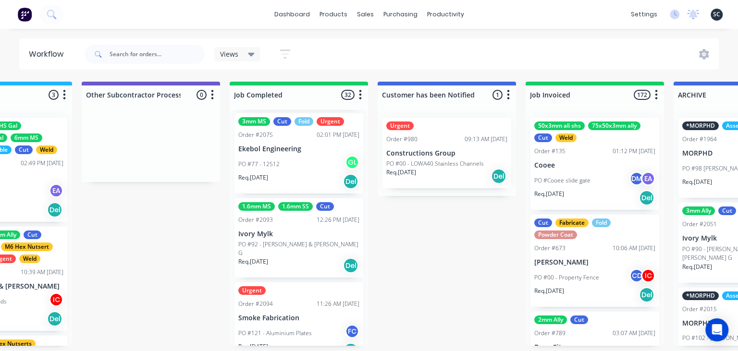
scroll to position [0, 2908]
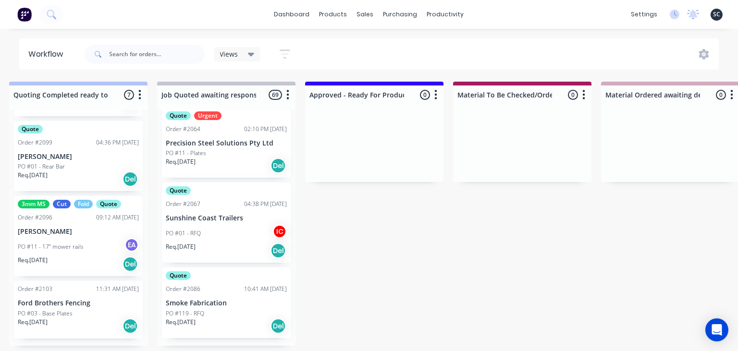
scroll to position [0, 902]
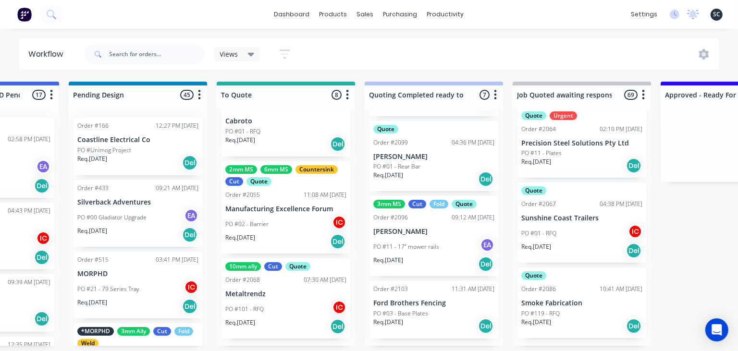
scroll to position [0, 552]
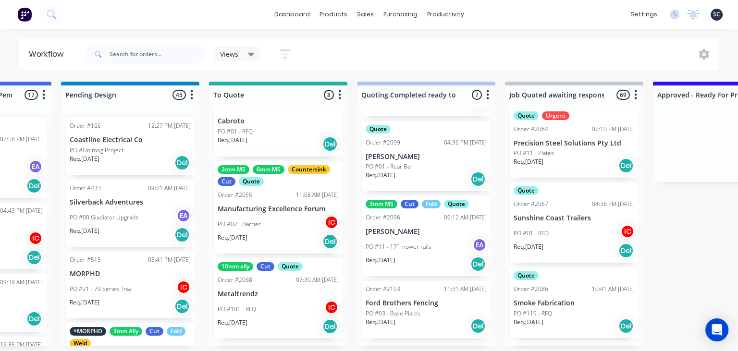
click at [418, 249] on p "PO #11 - 17” mower rails" at bounding box center [399, 247] width 66 height 9
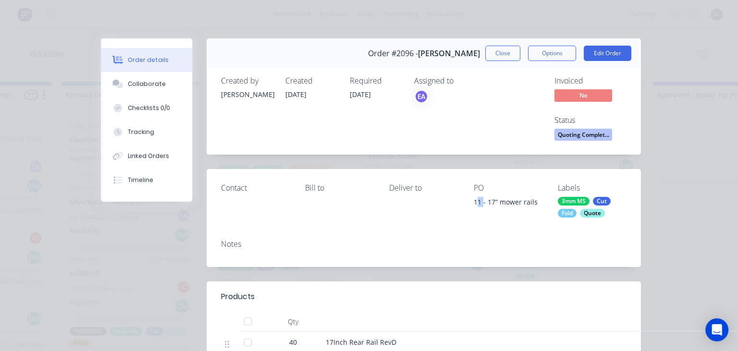
drag, startPoint x: 478, startPoint y: 202, endPoint x: 484, endPoint y: 201, distance: 6.4
click at [484, 201] on div "11 - 17” mower rails" at bounding box center [508, 203] width 69 height 13
click at [471, 224] on div "Contact Bill to Deliver to PO 11 - 17” mower rails Labels 3mm MS Cut Fold Quote" at bounding box center [424, 200] width 435 height 62
drag, startPoint x: 490, startPoint y: 202, endPoint x: 539, endPoint y: 202, distance: 49.0
click at [539, 202] on div "Contact Bill to Deliver to PO 11 - 17” mower rails Labels 3mm MS Cut Fold Quote" at bounding box center [424, 200] width 435 height 62
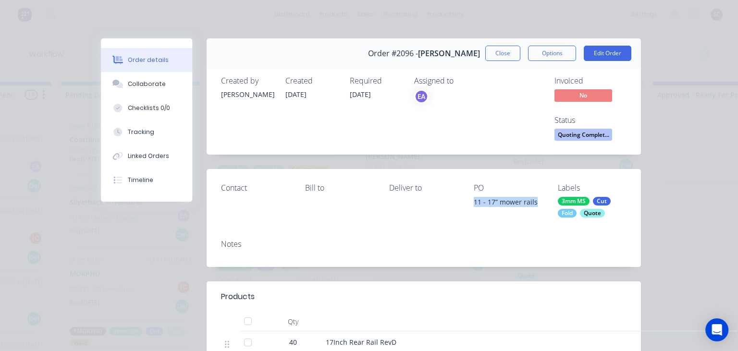
copy div "11 - 17” mower rails"
click at [493, 134] on div "Assigned to EA" at bounding box center [462, 109] width 96 height 67
click at [501, 59] on button "Close" at bounding box center [503, 53] width 35 height 15
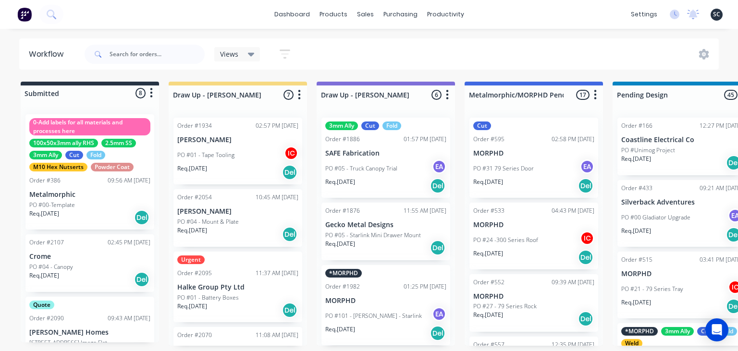
scroll to position [2617, 0]
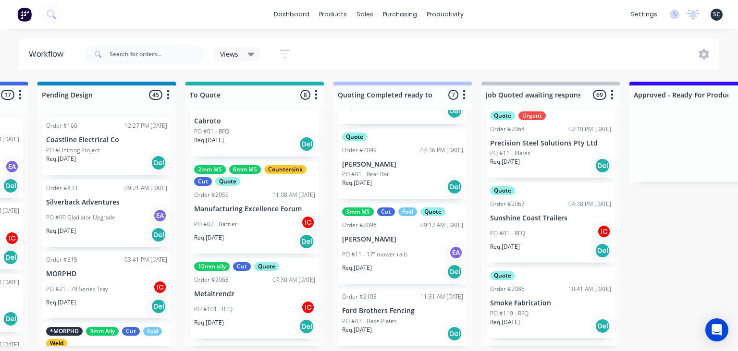
scroll to position [285, 0]
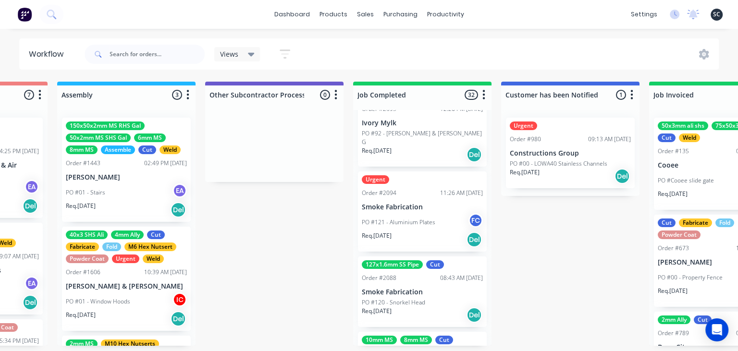
scroll to position [2783, 0]
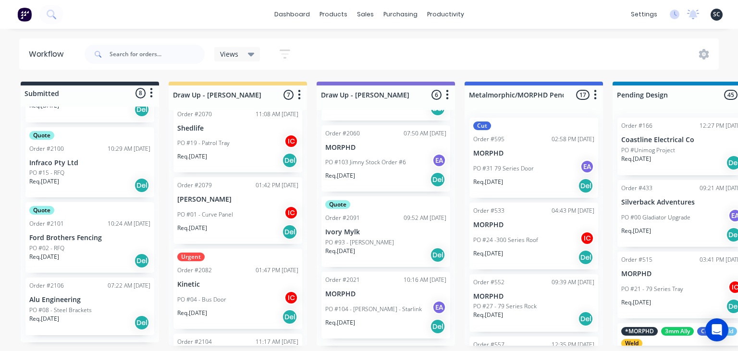
scroll to position [283, 0]
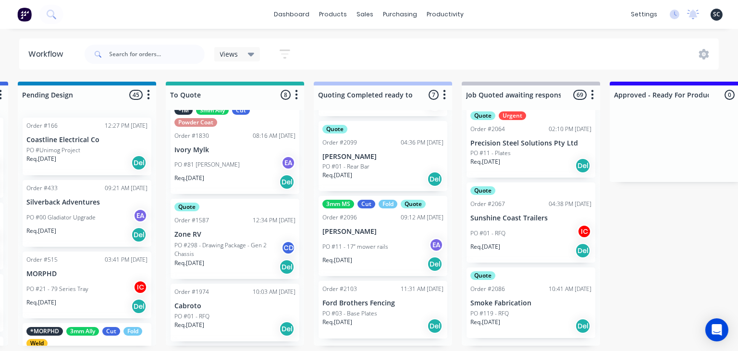
scroll to position [239, 0]
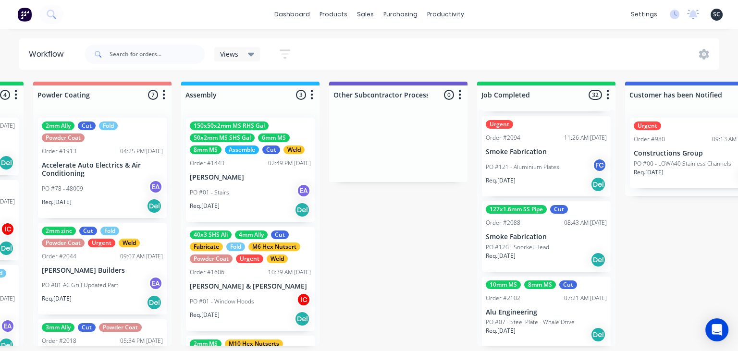
scroll to position [0, 2666]
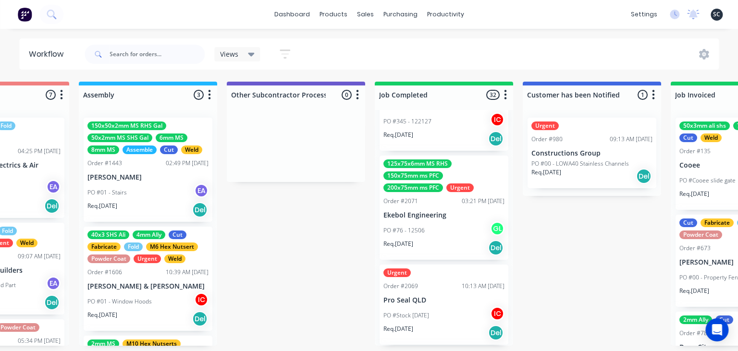
scroll to position [2063, 0]
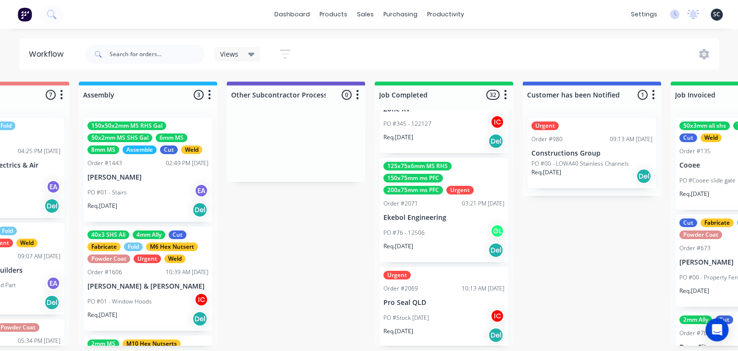
click at [443, 234] on div "PO #76 - 12506 GL" at bounding box center [444, 233] width 121 height 18
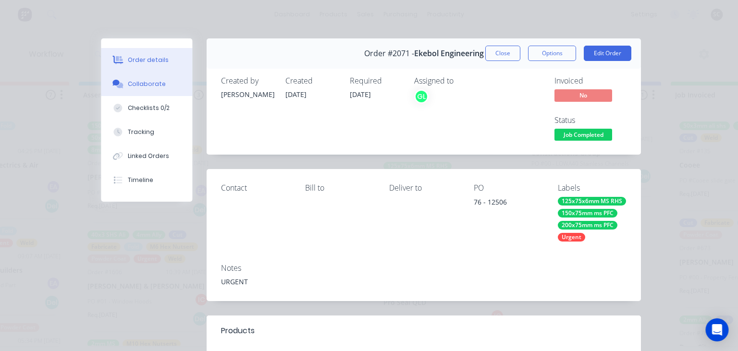
click at [162, 89] on button "Collaborate" at bounding box center [146, 84] width 91 height 24
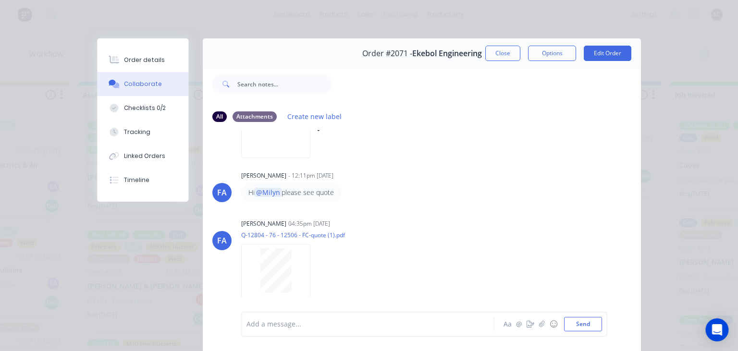
scroll to position [126, 0]
click at [515, 59] on button "Close" at bounding box center [503, 53] width 35 height 15
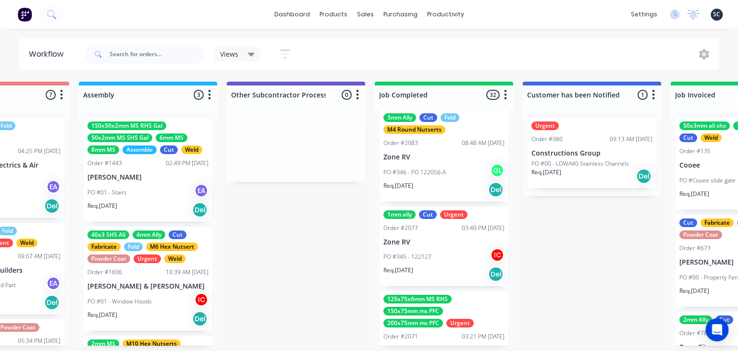
scroll to position [1953, 0]
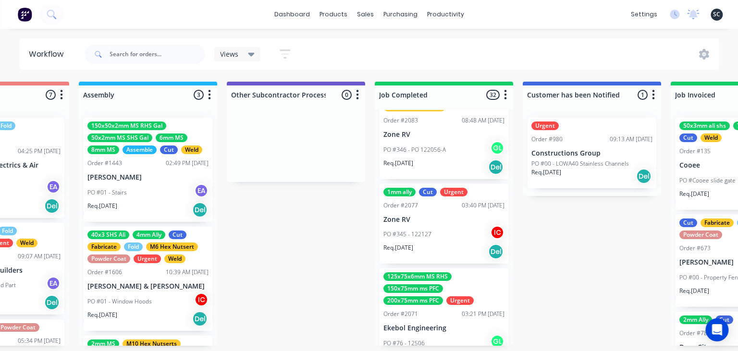
click at [454, 228] on div "PO #345 - 122127 IC" at bounding box center [444, 234] width 121 height 18
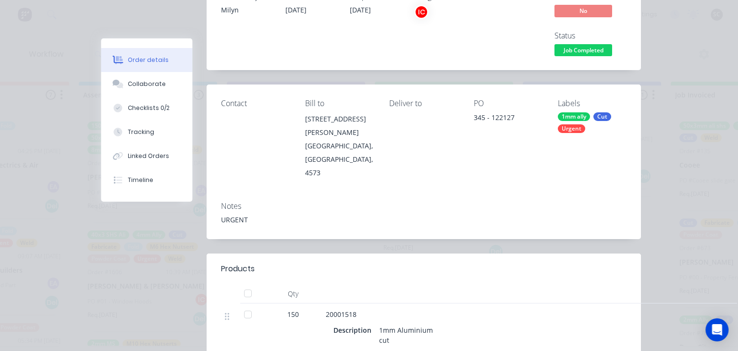
scroll to position [166, 0]
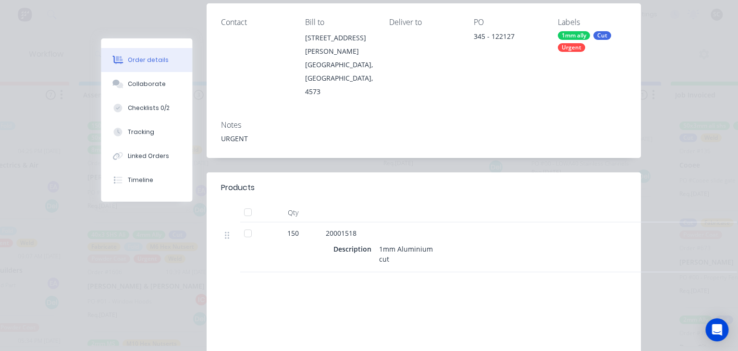
drag, startPoint x: 156, startPoint y: 86, endPoint x: 194, endPoint y: 96, distance: 39.8
click at [156, 85] on div "Collaborate" at bounding box center [147, 84] width 38 height 9
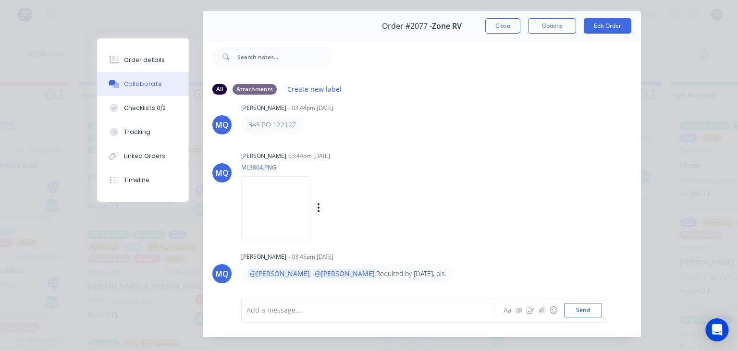
scroll to position [43, 0]
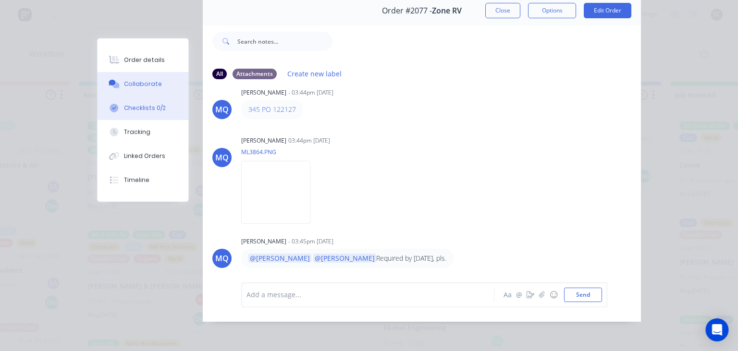
click at [163, 109] on button "Checklists 0/2" at bounding box center [142, 108] width 91 height 24
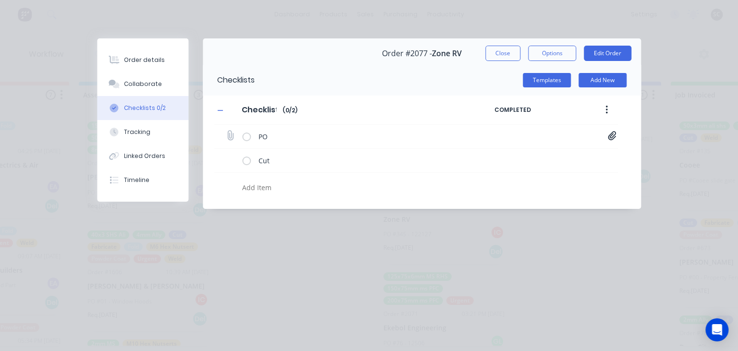
scroll to position [0, 0]
click at [611, 135] on icon at bounding box center [612, 135] width 8 height 9
click at [527, 152] on link "PO-122127.pdf" at bounding box center [535, 157] width 112 height 10
click at [156, 87] on div "Collaborate" at bounding box center [143, 84] width 38 height 9
type textarea "x"
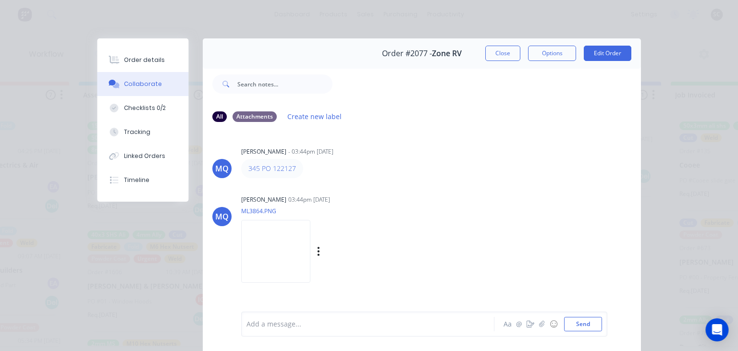
click at [445, 195] on div "Milyn Quinones 03:44pm 07/08/25 ML3864.PNG Labels Download" at bounding box center [361, 236] width 241 height 87
click at [500, 54] on button "Close" at bounding box center [503, 53] width 35 height 15
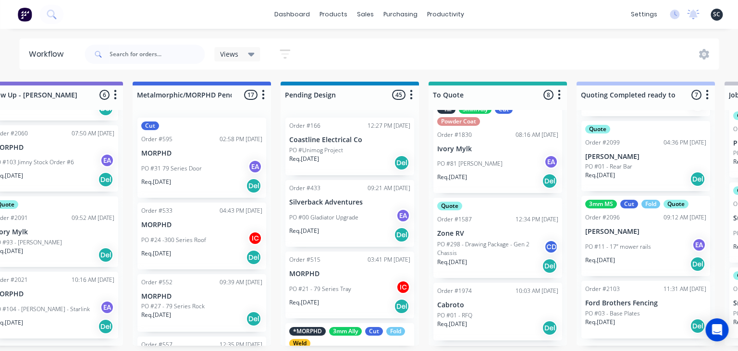
scroll to position [0, 338]
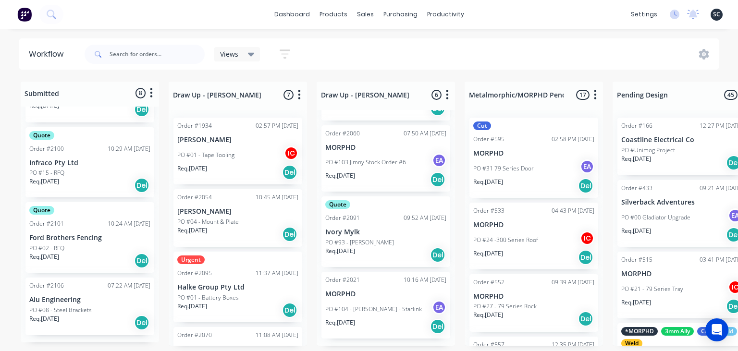
scroll to position [1953, 0]
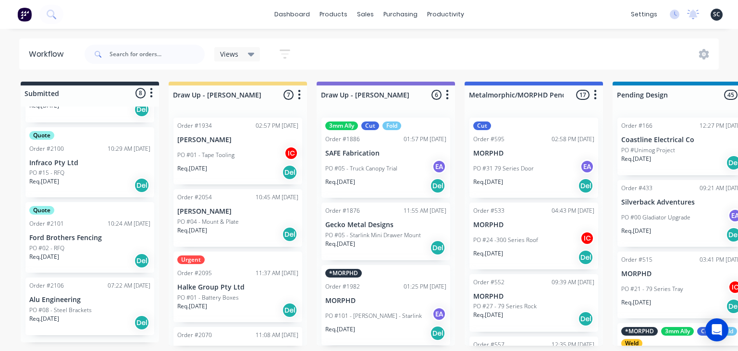
scroll to position [1953, 0]
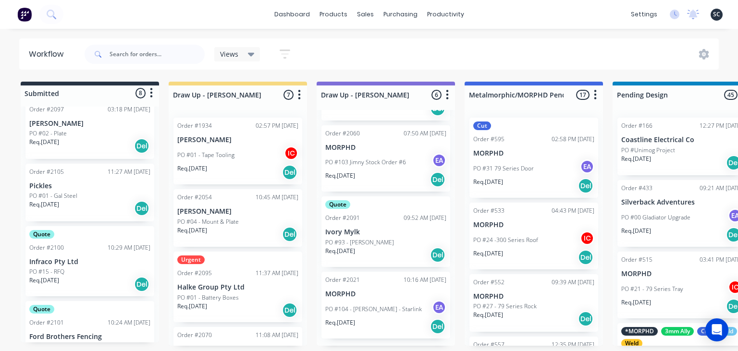
scroll to position [260, 0]
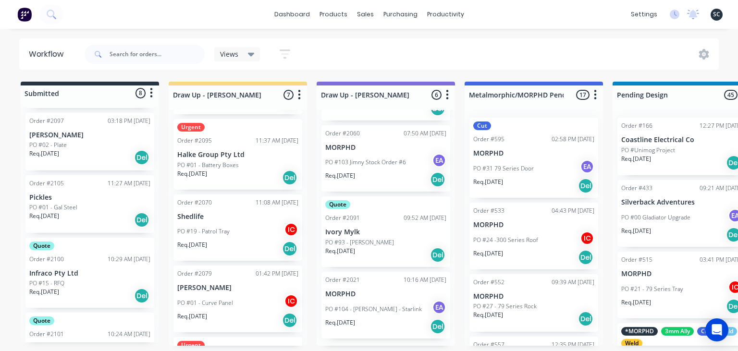
scroll to position [283, 0]
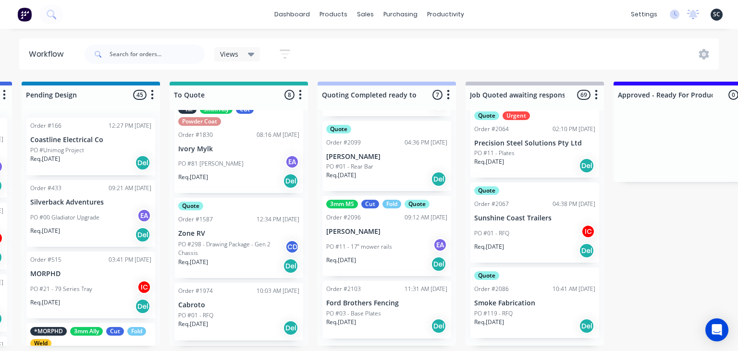
scroll to position [423, 0]
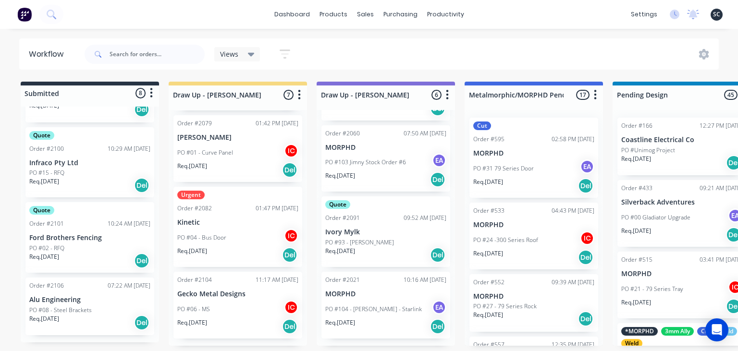
click at [77, 180] on div "Req. 27/08/25 Del" at bounding box center [89, 185] width 121 height 16
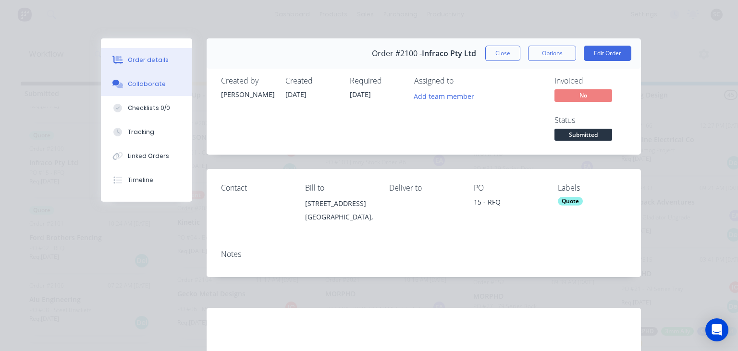
click at [162, 86] on button "Collaborate" at bounding box center [146, 84] width 91 height 24
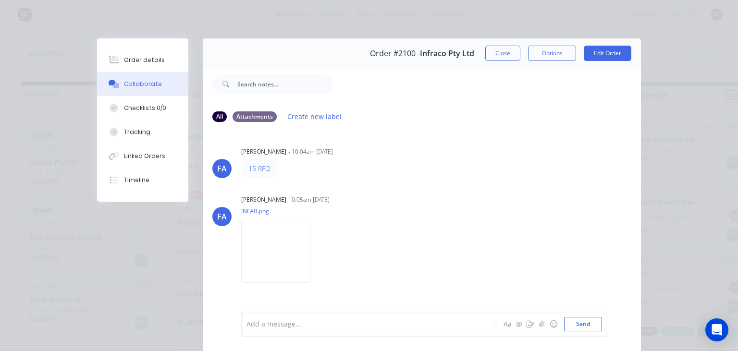
click at [407, 191] on div "FA Francis Adrian Candido - 10:04am 13/08/25 15 RFQ FA Francis Adrian Candido 1…" at bounding box center [422, 220] width 438 height 181
click at [509, 55] on button "Close" at bounding box center [503, 53] width 35 height 15
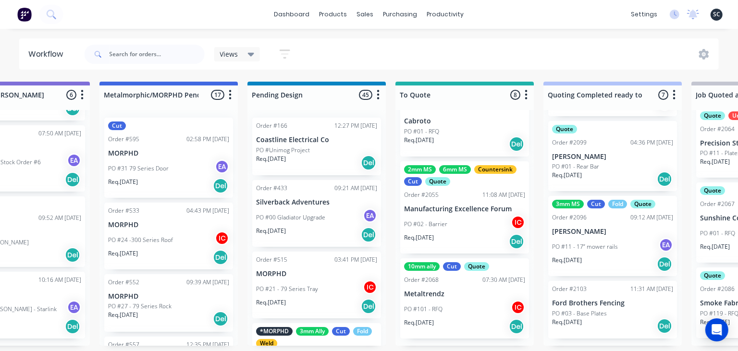
scroll to position [0, 373]
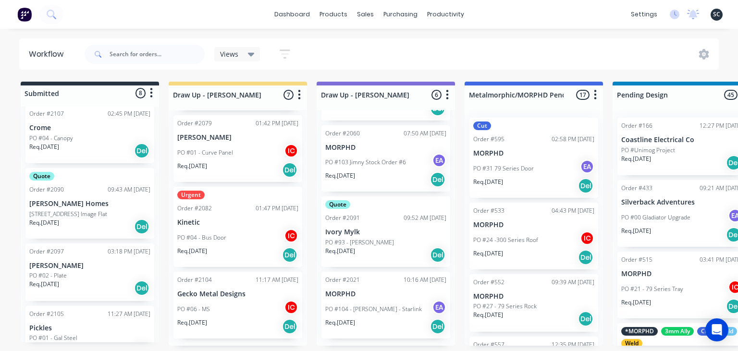
scroll to position [93, 0]
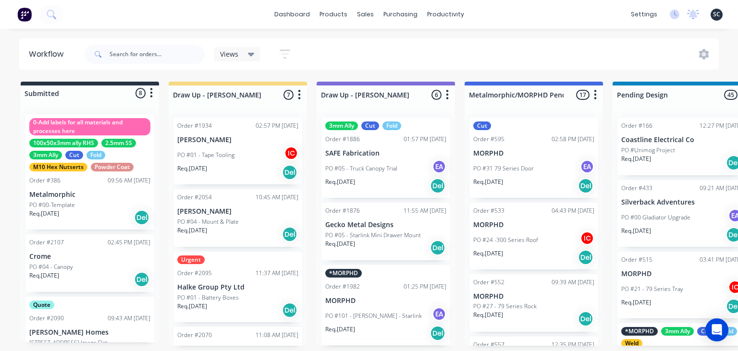
scroll to position [1953, 0]
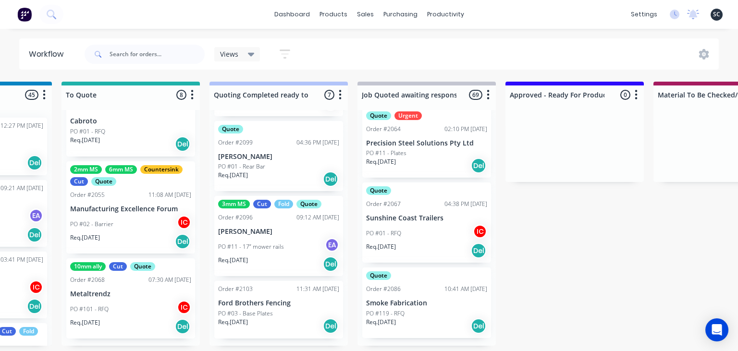
scroll to position [0, 692]
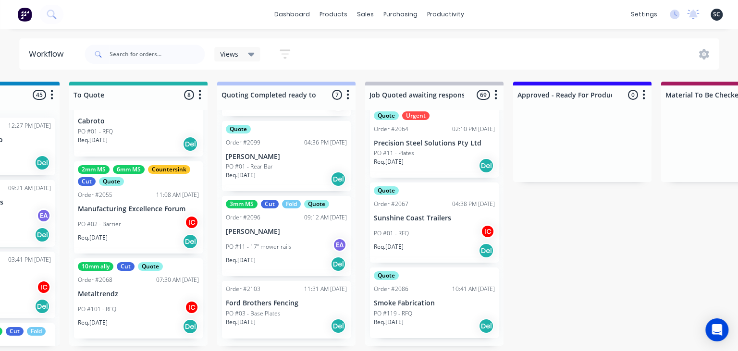
click at [267, 166] on p "PO #01 - Rear Bar" at bounding box center [249, 166] width 47 height 9
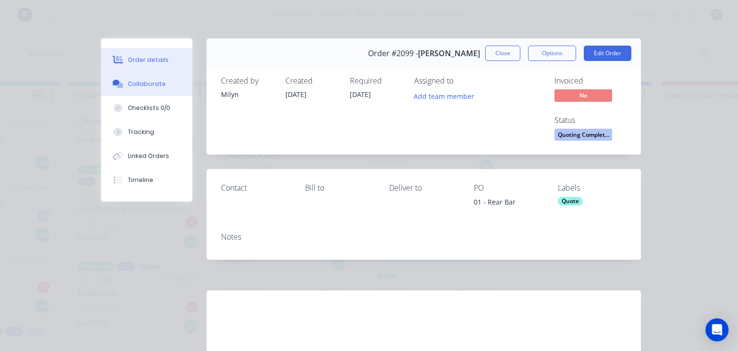
click at [135, 76] on button "Collaborate" at bounding box center [146, 84] width 91 height 24
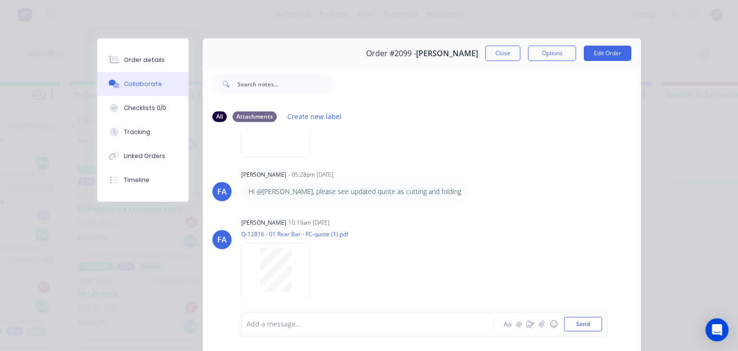
scroll to position [0, 0]
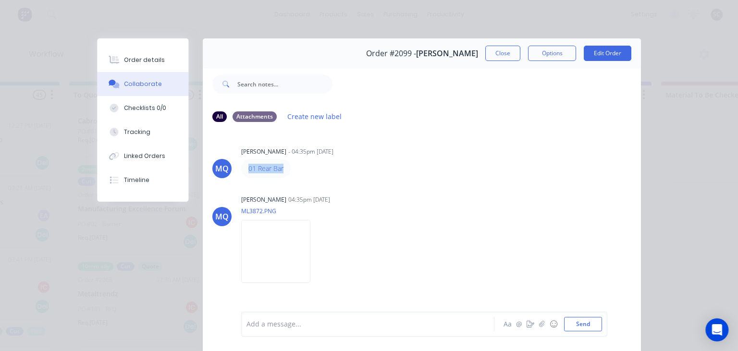
drag, startPoint x: 246, startPoint y: 168, endPoint x: 312, endPoint y: 167, distance: 66.4
click at [312, 167] on div "01 Rear Bar" at bounding box center [391, 168] width 300 height 19
copy link "01 Rear Bar"
drag, startPoint x: 535, startPoint y: 225, endPoint x: 535, endPoint y: 9, distance: 216.8
click at [535, 219] on div "MQ Milyn Quinones 04:35pm 12/08/25 ML3872.PNG Labels Download" at bounding box center [422, 236] width 438 height 87
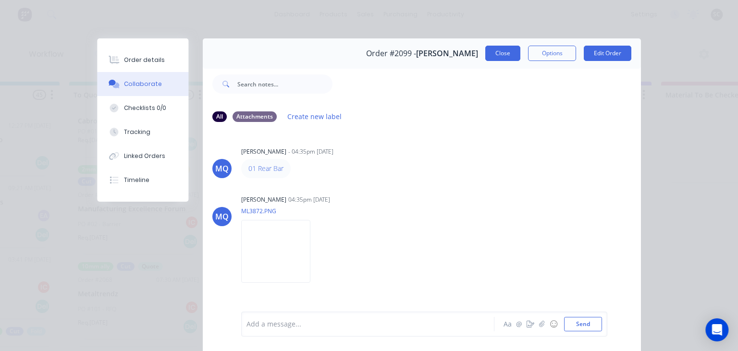
click at [492, 49] on button "Close" at bounding box center [503, 53] width 35 height 15
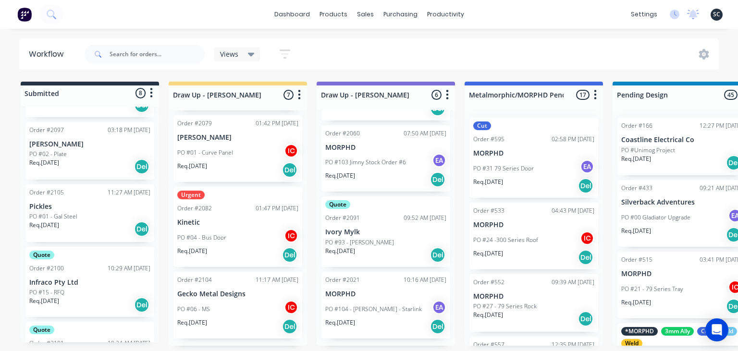
scroll to position [260, 0]
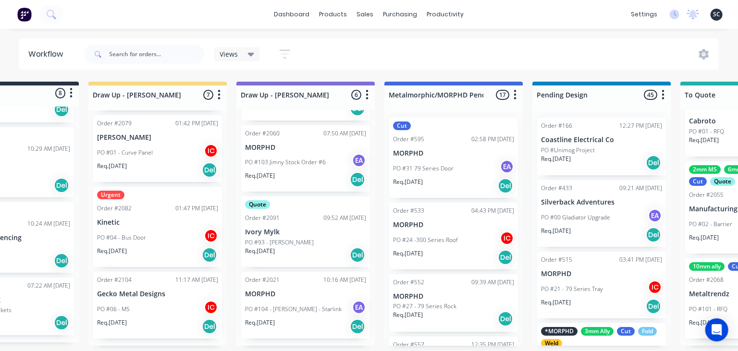
scroll to position [0, 78]
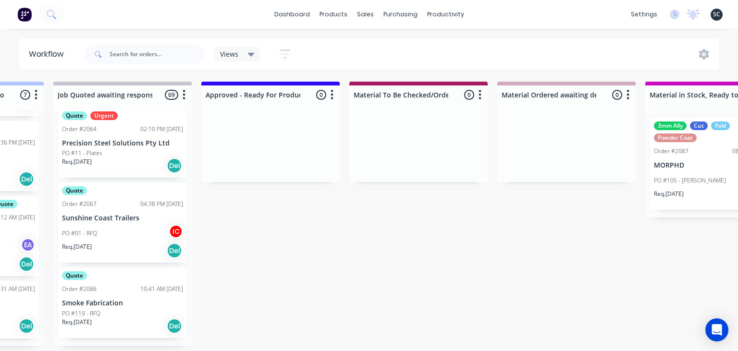
scroll to position [0, 1008]
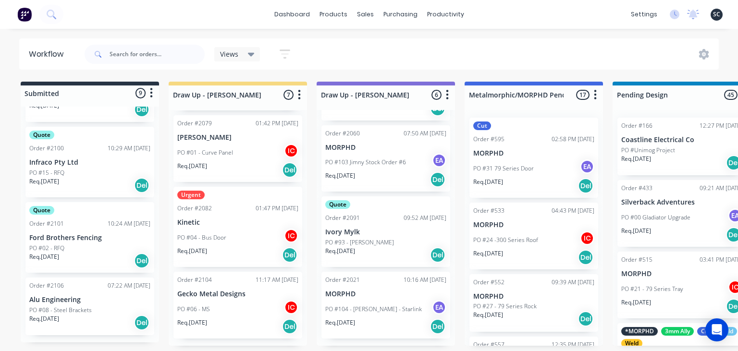
scroll to position [1953, 0]
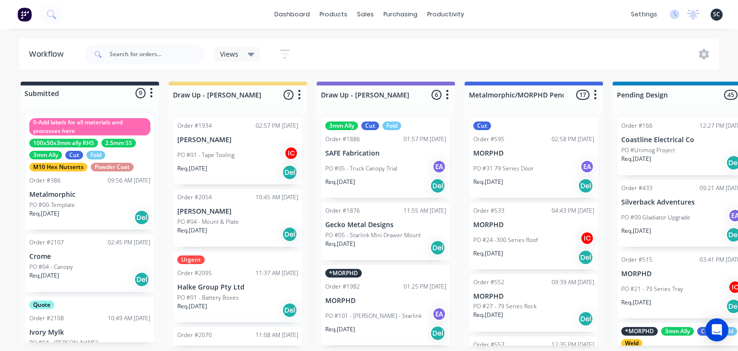
scroll to position [1953, 0]
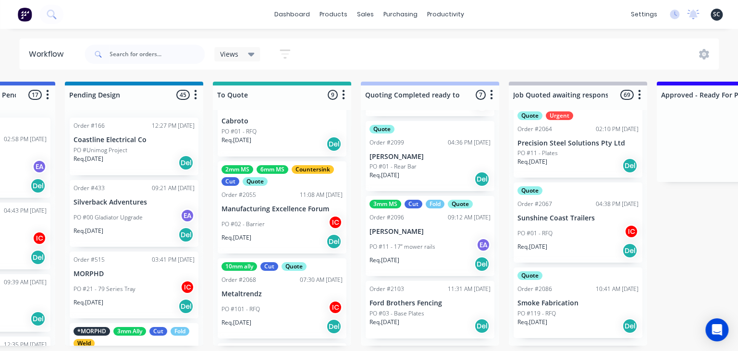
scroll to position [499, 0]
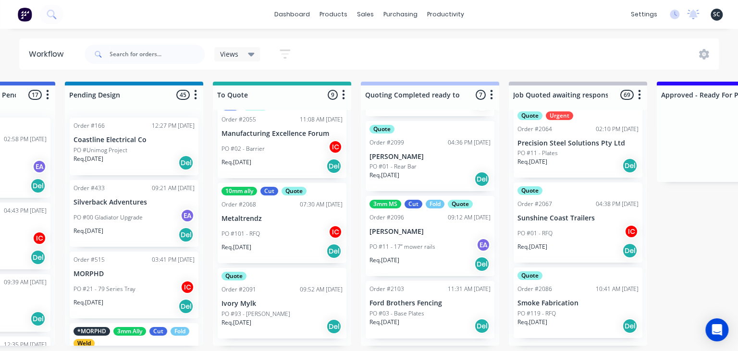
click at [277, 323] on div "Req. 19/08/25 Del" at bounding box center [282, 327] width 121 height 16
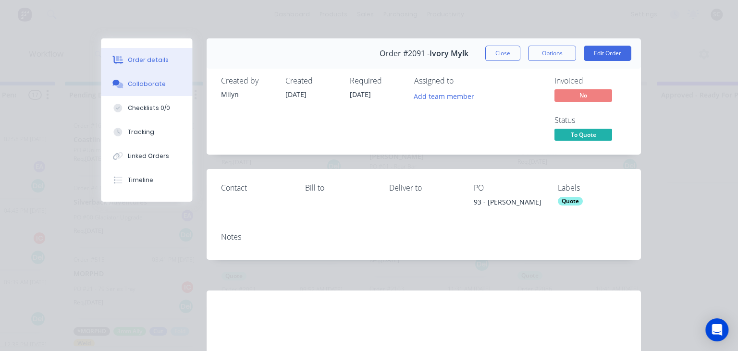
click at [144, 88] on div "Collaborate" at bounding box center [147, 84] width 38 height 9
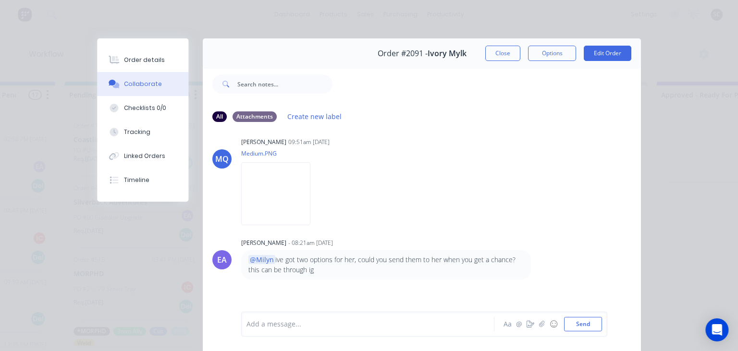
scroll to position [387, 0]
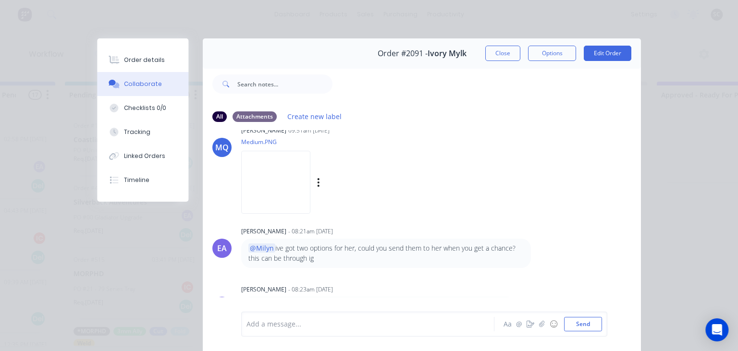
click at [295, 200] on img at bounding box center [275, 182] width 69 height 63
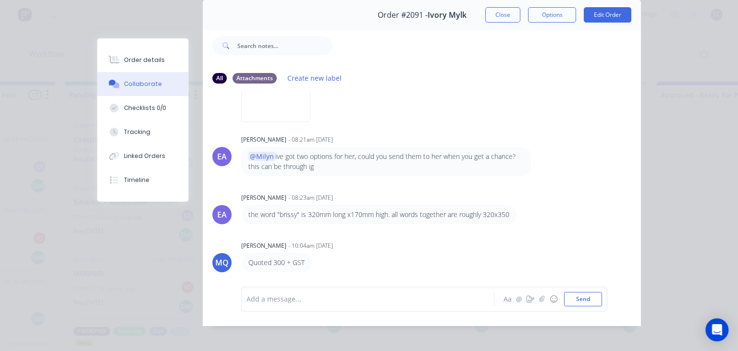
scroll to position [43, 0]
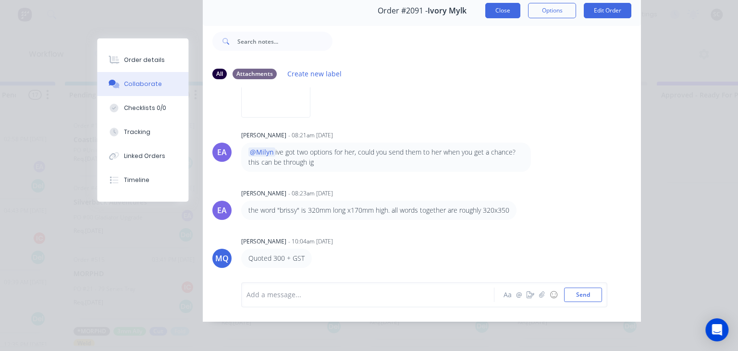
click at [495, 16] on button "Close" at bounding box center [503, 10] width 35 height 15
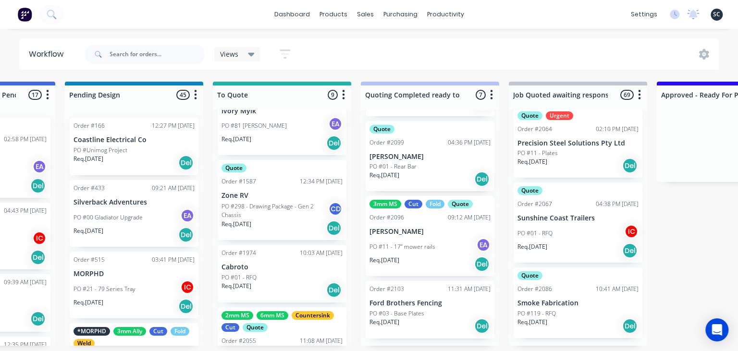
scroll to position [499, 0]
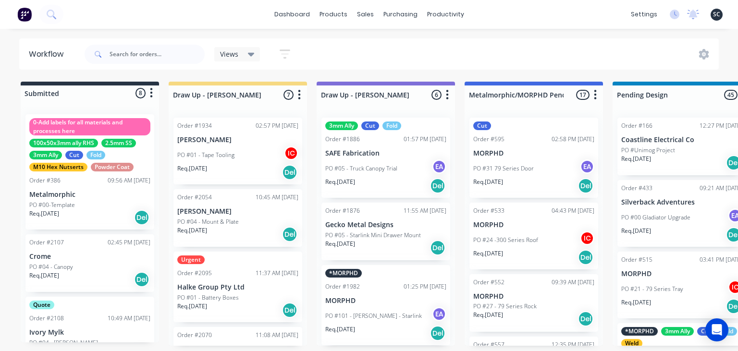
scroll to position [1953, 0]
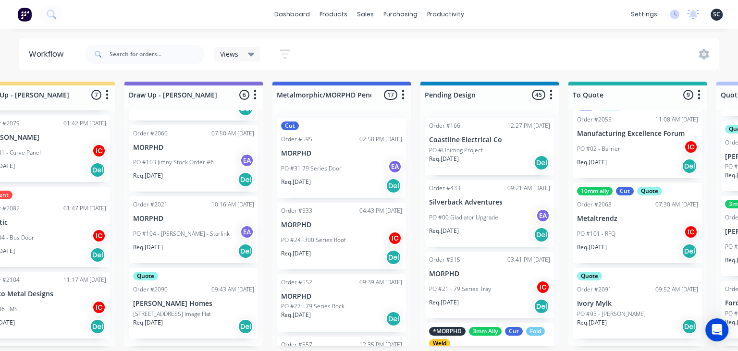
scroll to position [0, 194]
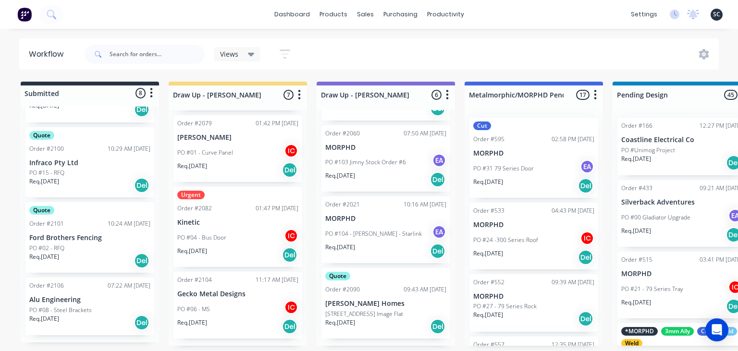
scroll to position [1953, 0]
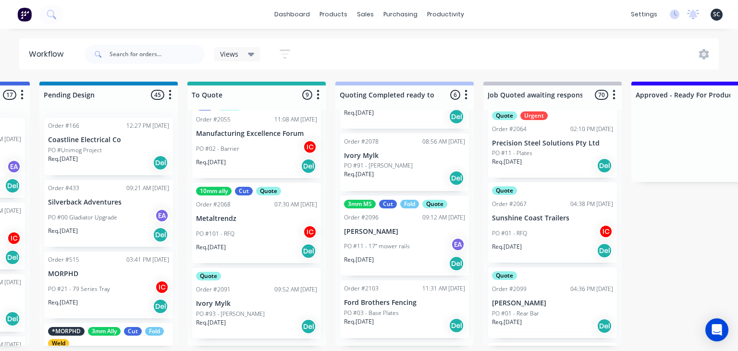
scroll to position [0, 563]
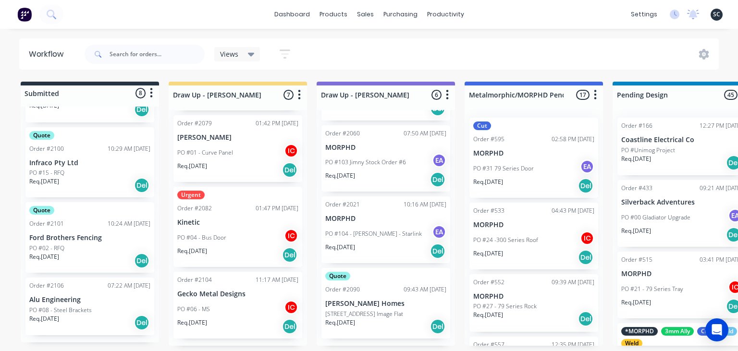
scroll to position [1953, 0]
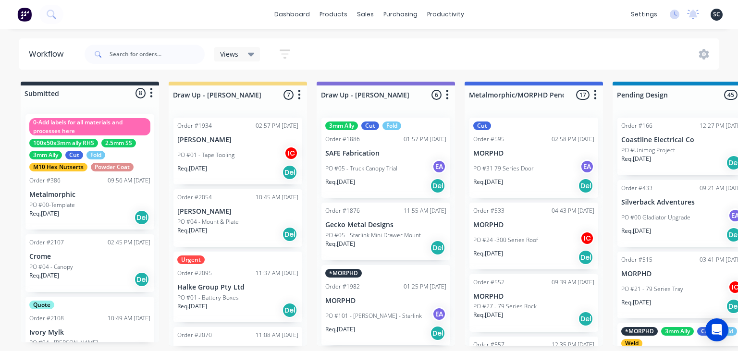
scroll to position [1953, 0]
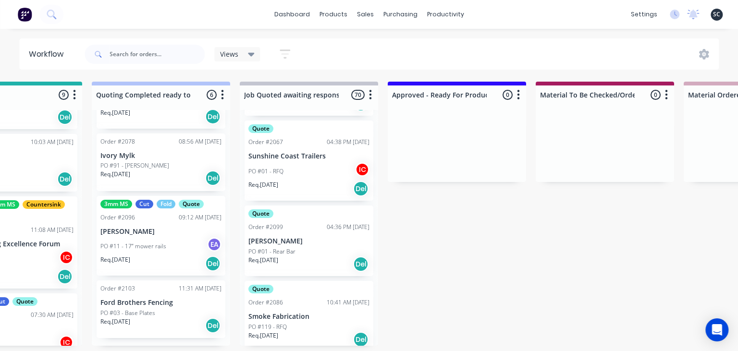
scroll to position [5499, 0]
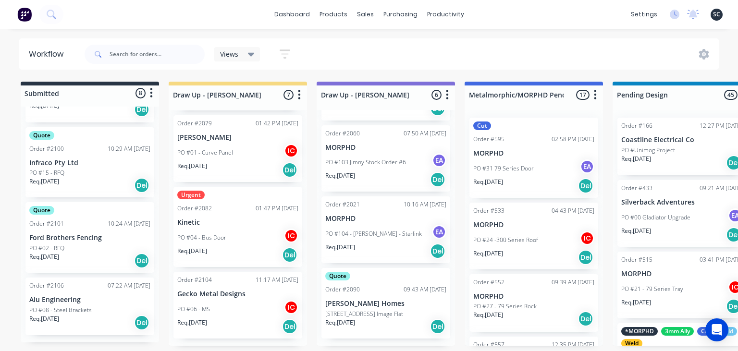
scroll to position [1953, 0]
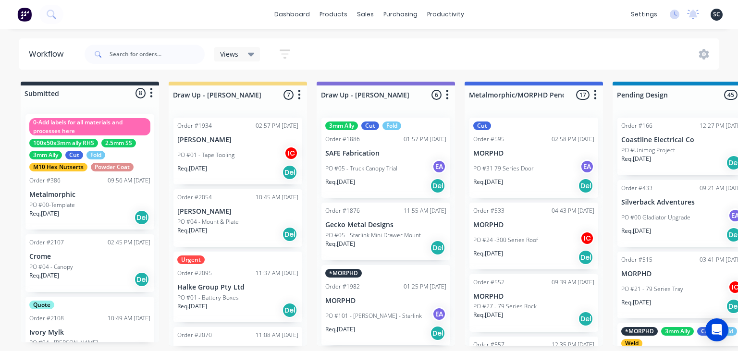
scroll to position [1953, 0]
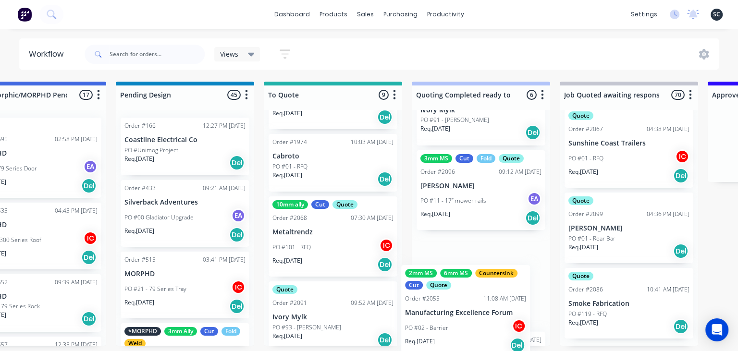
scroll to position [311, 0]
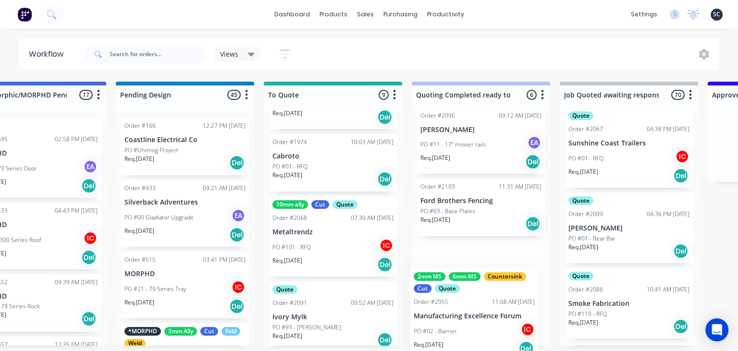
drag, startPoint x: 300, startPoint y: 258, endPoint x: 444, endPoint y: 330, distance: 161.2
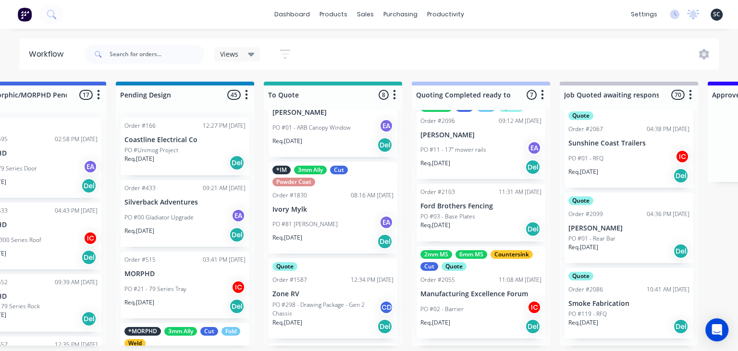
scroll to position [167, 0]
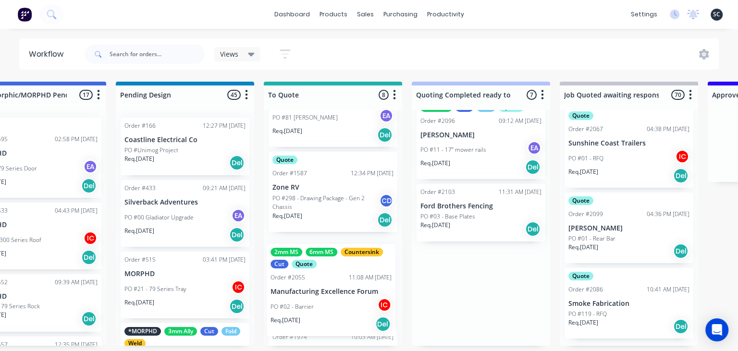
drag, startPoint x: 475, startPoint y: 305, endPoint x: 322, endPoint y: 303, distance: 153.4
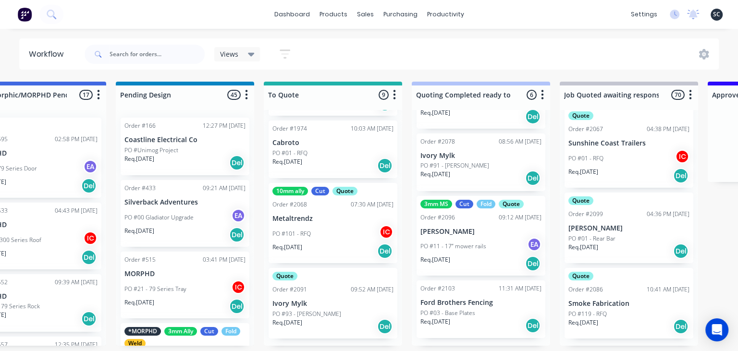
scroll to position [388, 0]
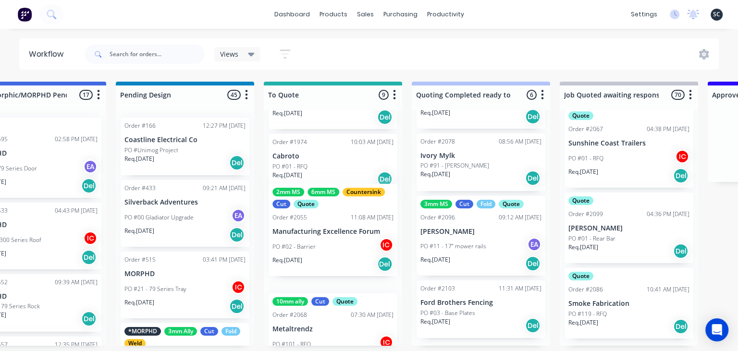
drag, startPoint x: 308, startPoint y: 188, endPoint x: 308, endPoint y: 241, distance: 52.9
click at [308, 241] on div "Order #1177 04:24 PM 22/01/25 Kylie Rose PO #00 - Jimny Grill Req. 29/01/25 Del…" at bounding box center [333, 228] width 138 height 236
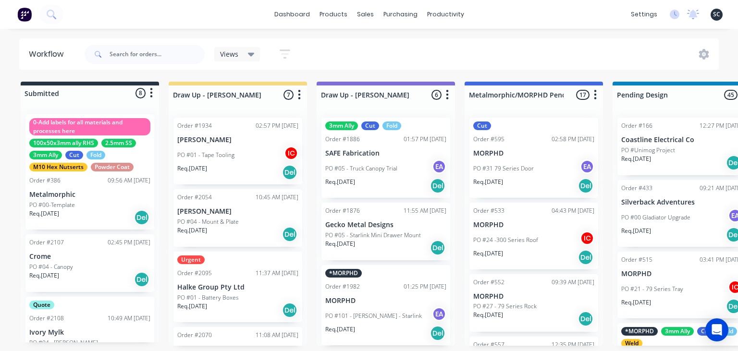
scroll to position [1953, 0]
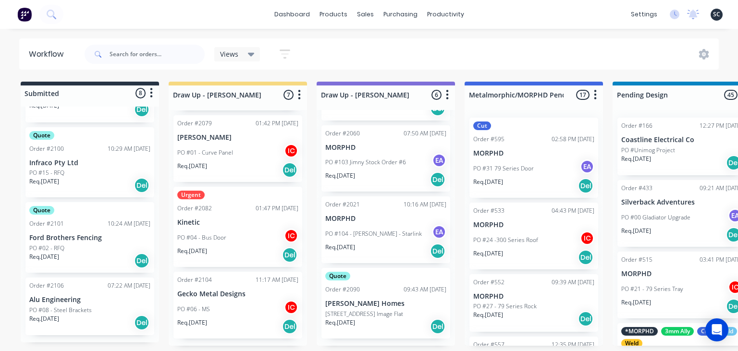
click at [468, 30] on div "dashboard products sales purchasing productivity dashboard products Product Cat…" at bounding box center [369, 147] width 738 height 294
click at [496, 36] on div "dashboard products sales purchasing productivity dashboard products Product Cat…" at bounding box center [369, 147] width 738 height 294
click at [503, 33] on div "dashboard products sales purchasing productivity dashboard products Product Cat…" at bounding box center [369, 147] width 738 height 294
click at [503, 37] on div "dashboard products sales purchasing productivity dashboard products Product Cat…" at bounding box center [369, 147] width 738 height 294
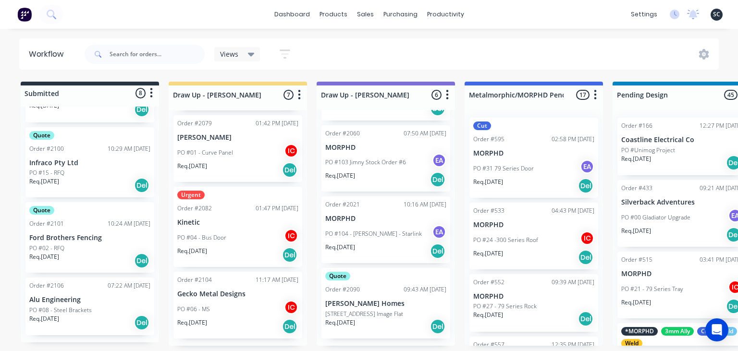
click at [545, 35] on div "dashboard products sales purchasing productivity dashboard products Product Cat…" at bounding box center [369, 147] width 738 height 294
click at [535, 28] on div "dashboard products sales purchasing productivity dashboard products Product Cat…" at bounding box center [369, 14] width 738 height 29
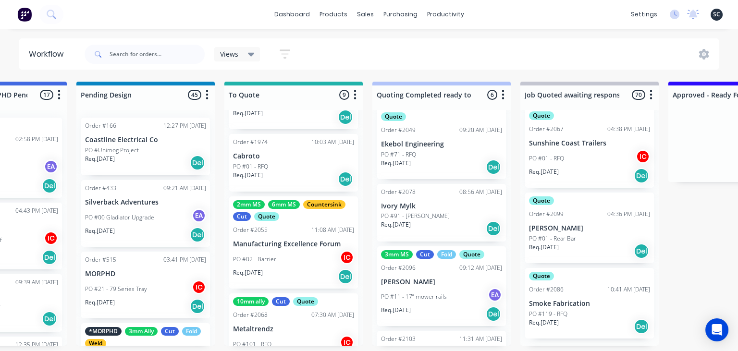
scroll to position [154, 0]
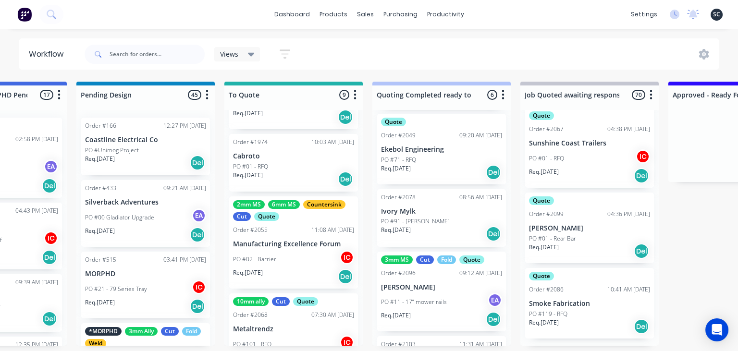
click at [427, 297] on div "PO #11 - 17” mower rails EA" at bounding box center [441, 302] width 121 height 18
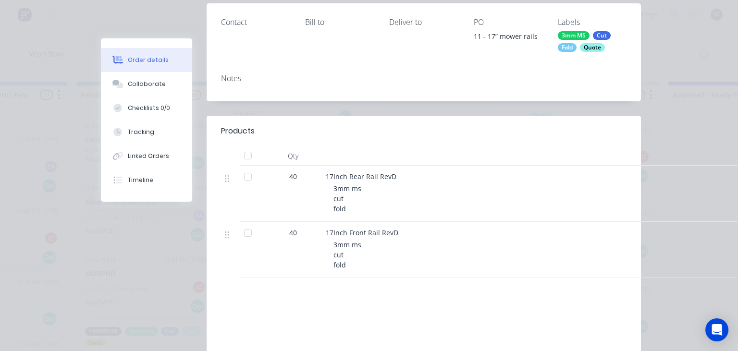
scroll to position [0, 0]
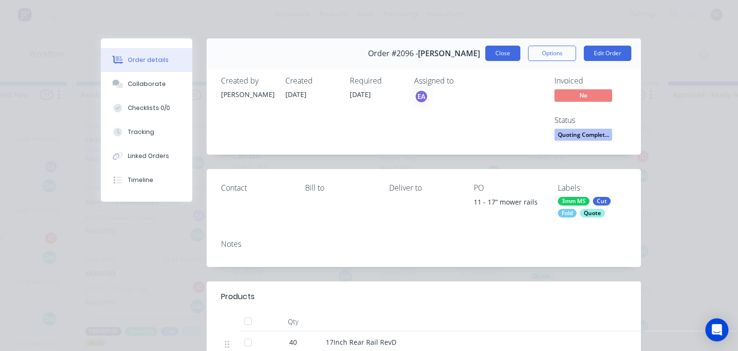
click at [505, 59] on button "Close" at bounding box center [503, 53] width 35 height 15
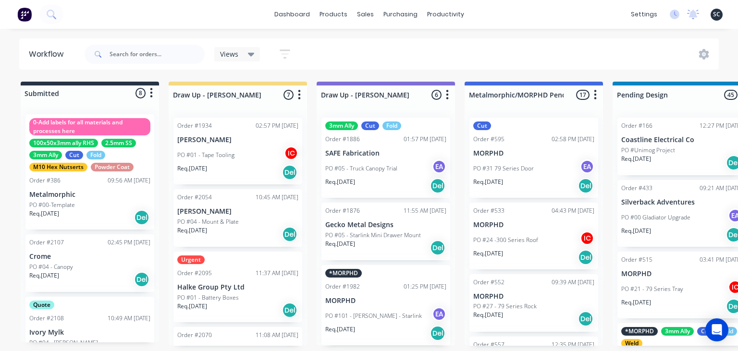
scroll to position [1953, 0]
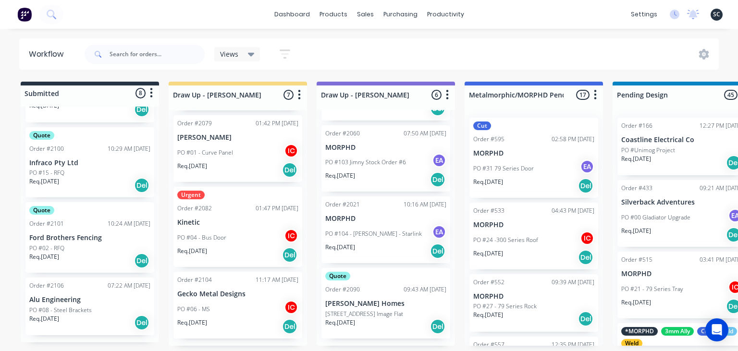
click at [379, 28] on div "dashboard products sales purchasing productivity dashboard products Product Cat…" at bounding box center [369, 14] width 738 height 29
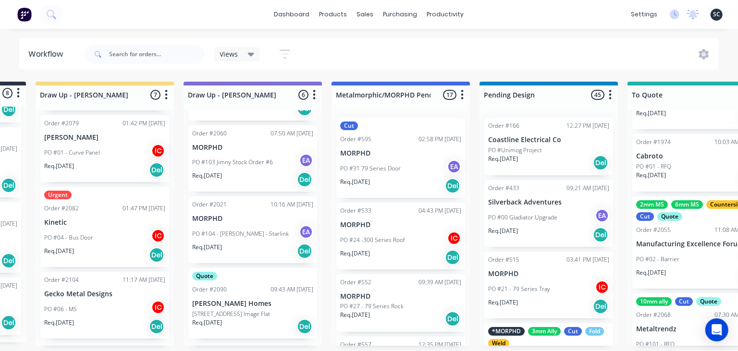
scroll to position [0, 0]
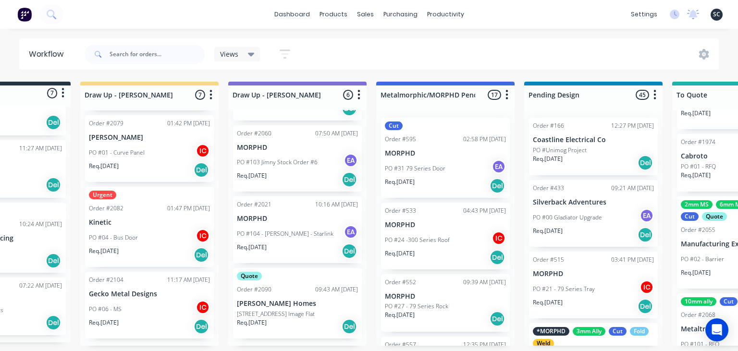
scroll to position [0, 78]
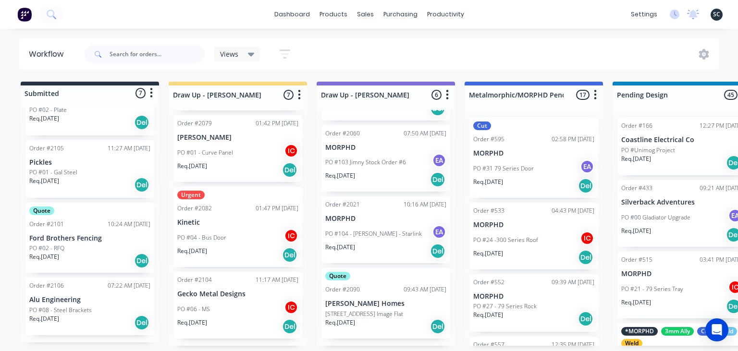
scroll to position [1953, 0]
